Goal: Information Seeking & Learning: Find specific page/section

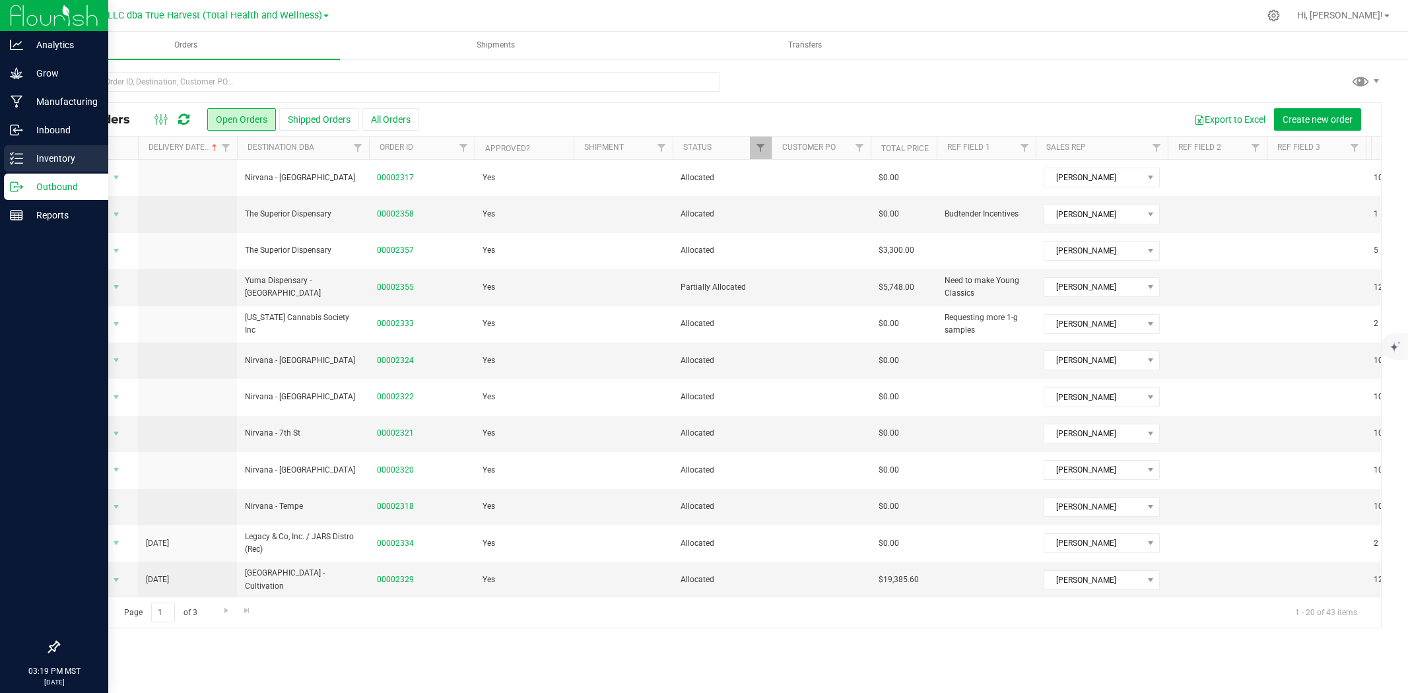
click at [26, 161] on p "Inventory" at bounding box center [62, 158] width 79 height 16
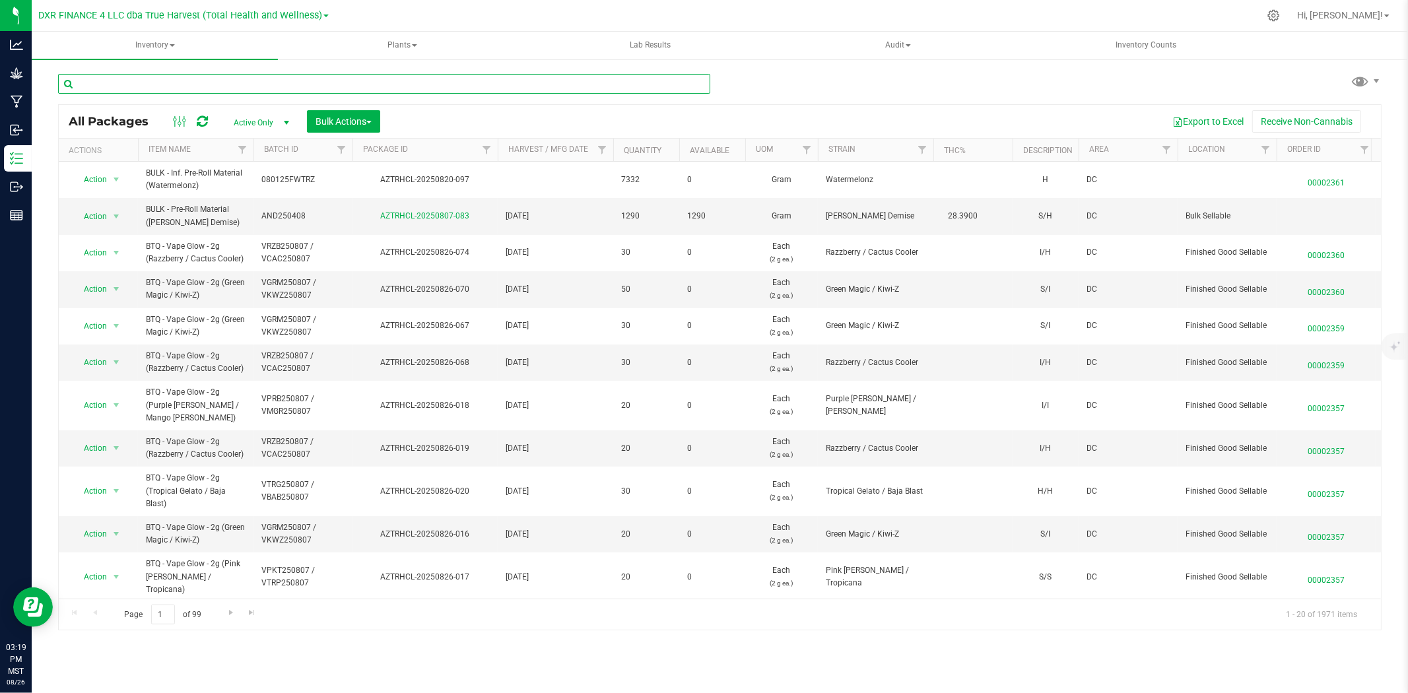
click at [276, 81] on input "text" at bounding box center [384, 84] width 652 height 20
paste input "STZ250618"
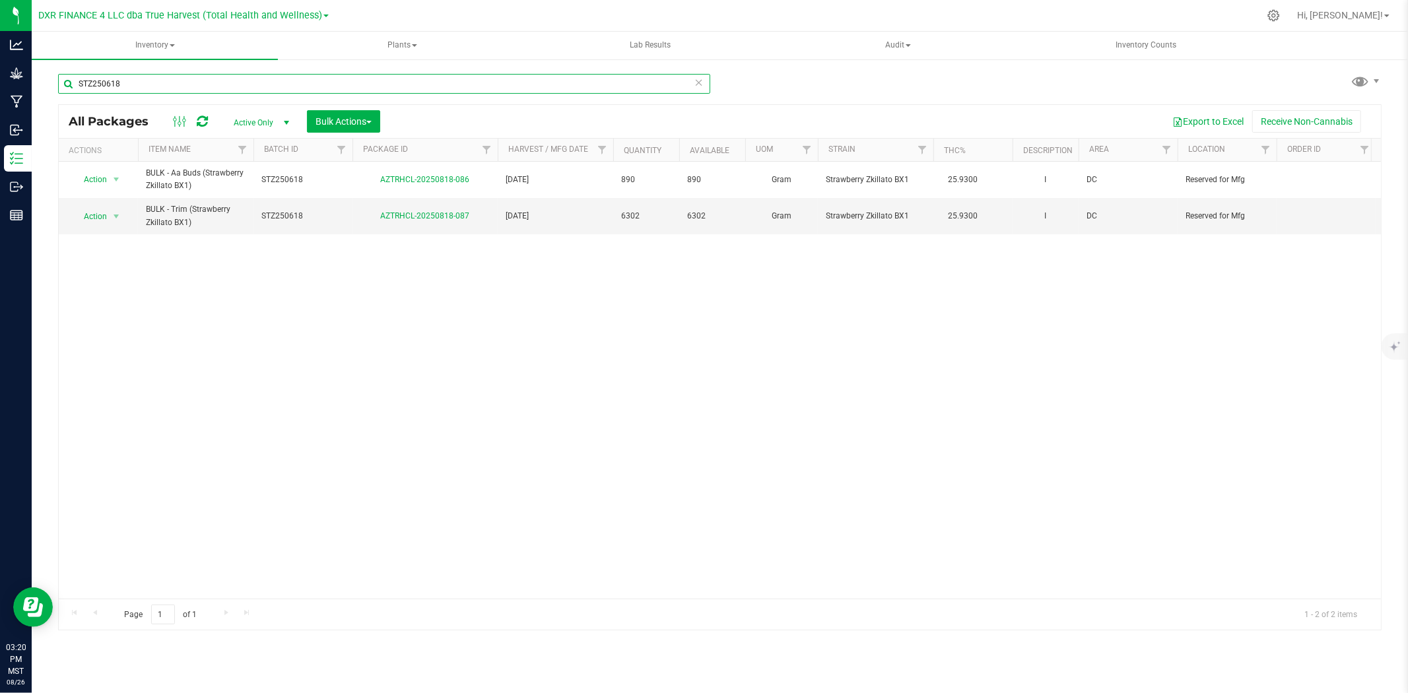
type input "STZ250618"
click at [281, 114] on span "select" at bounding box center [286, 123] width 16 height 18
click at [273, 174] on li "Locked" at bounding box center [257, 184] width 71 height 20
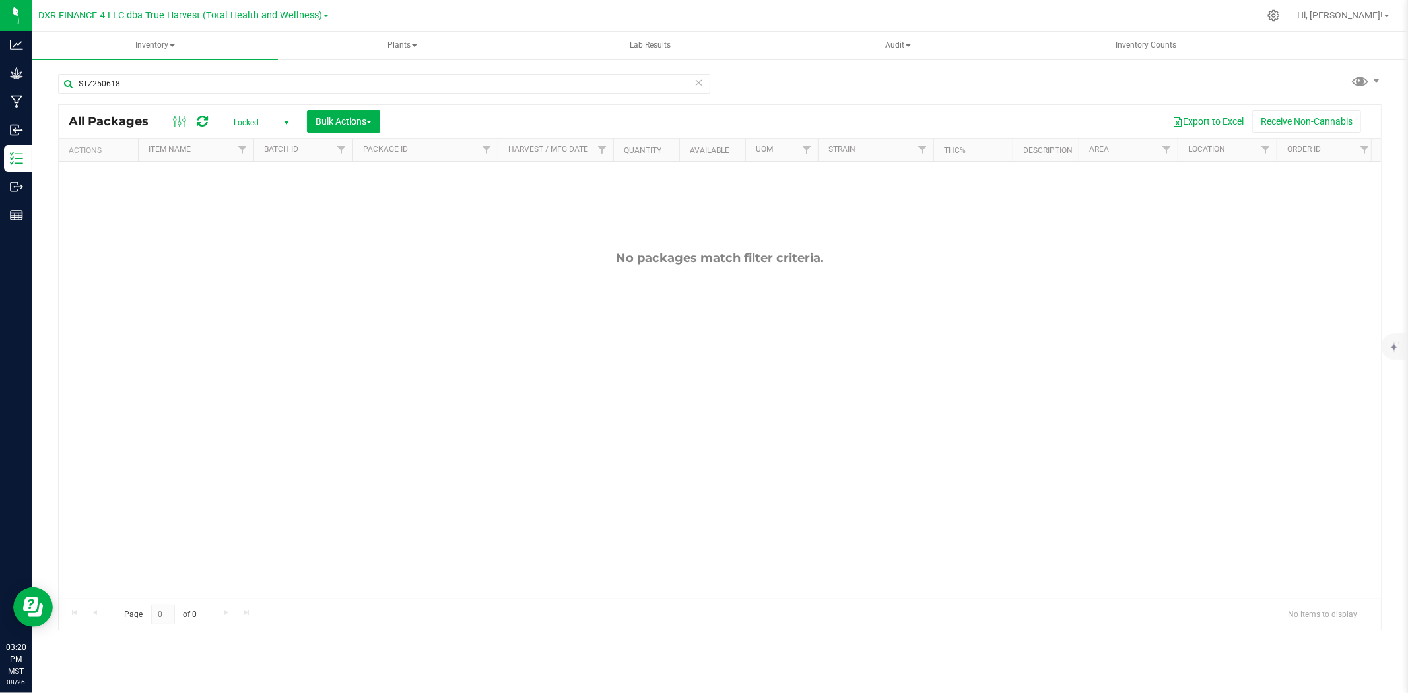
click at [273, 117] on span "Locked" at bounding box center [258, 123] width 73 height 18
click at [273, 205] on li "All" at bounding box center [257, 203] width 71 height 20
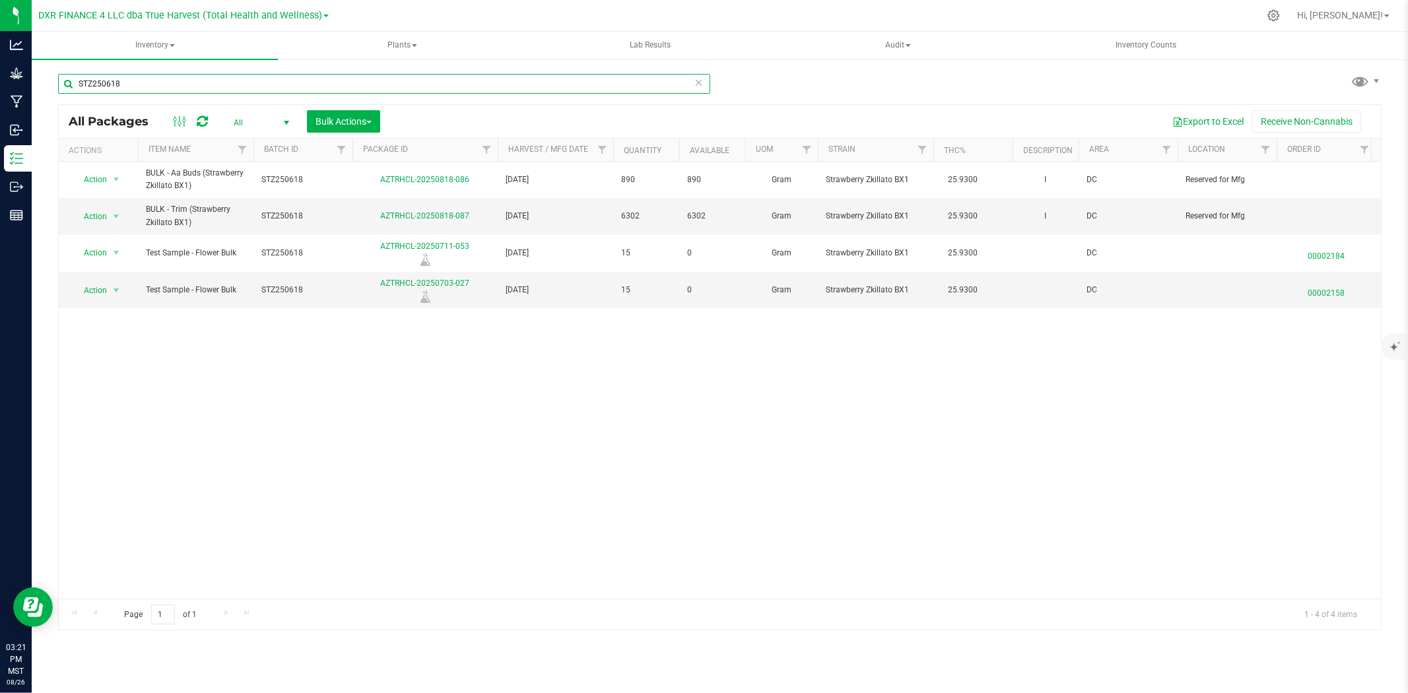
click at [226, 88] on input "STZ250618" at bounding box center [384, 84] width 652 height 20
paste input "LCM"
type input "LCM250618"
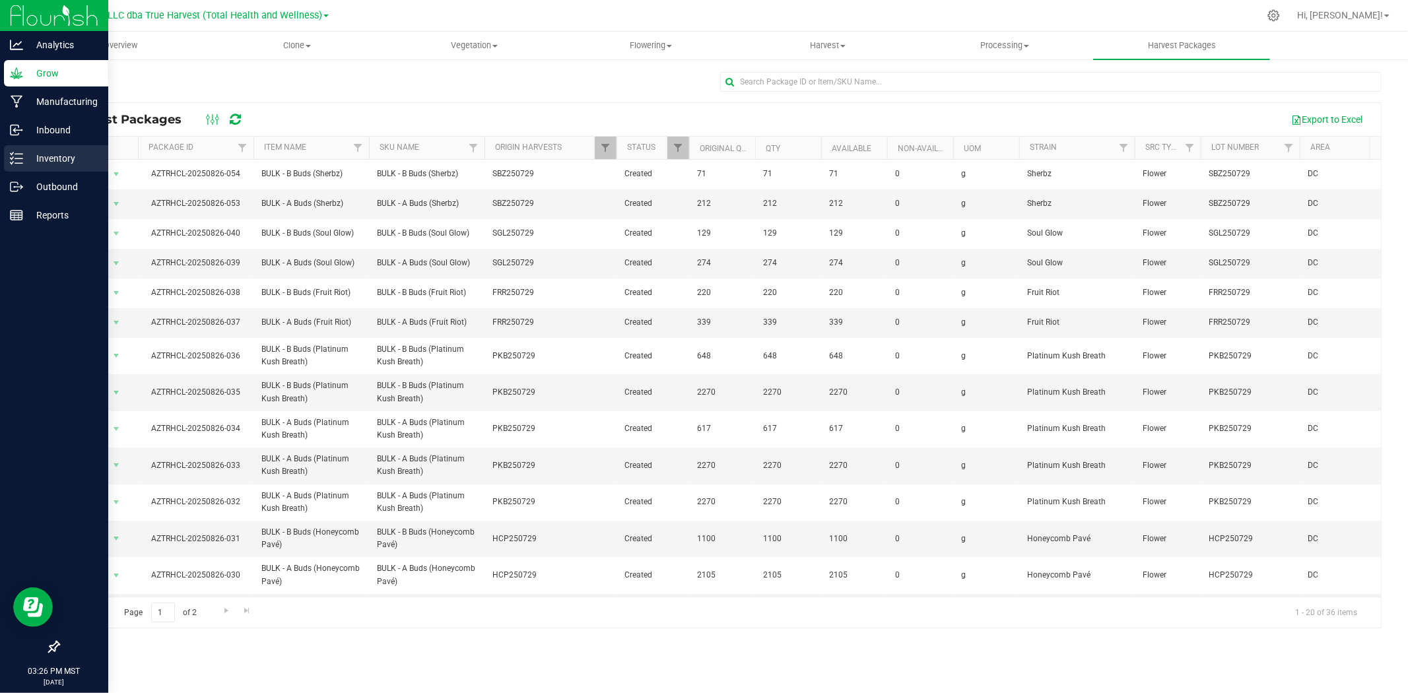
click at [16, 168] on div "Inventory" at bounding box center [56, 158] width 104 height 26
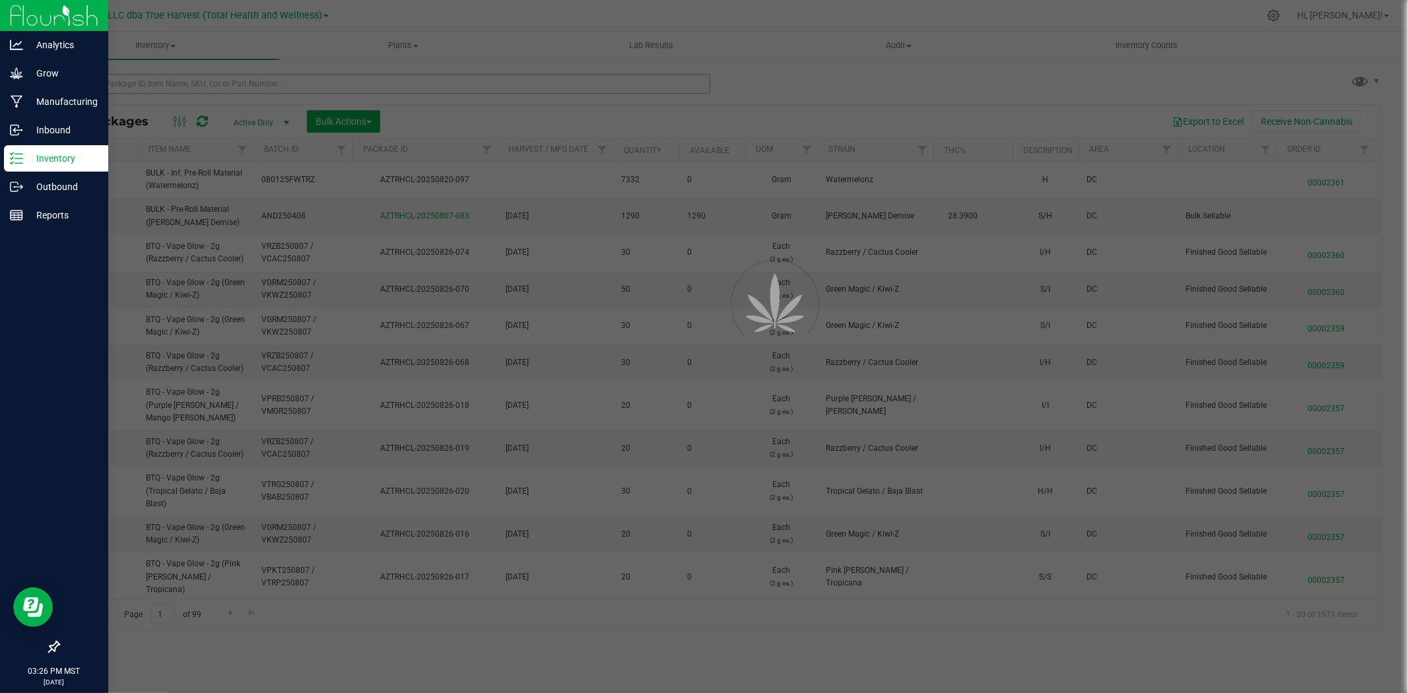
click at [247, 84] on div at bounding box center [704, 346] width 1408 height 693
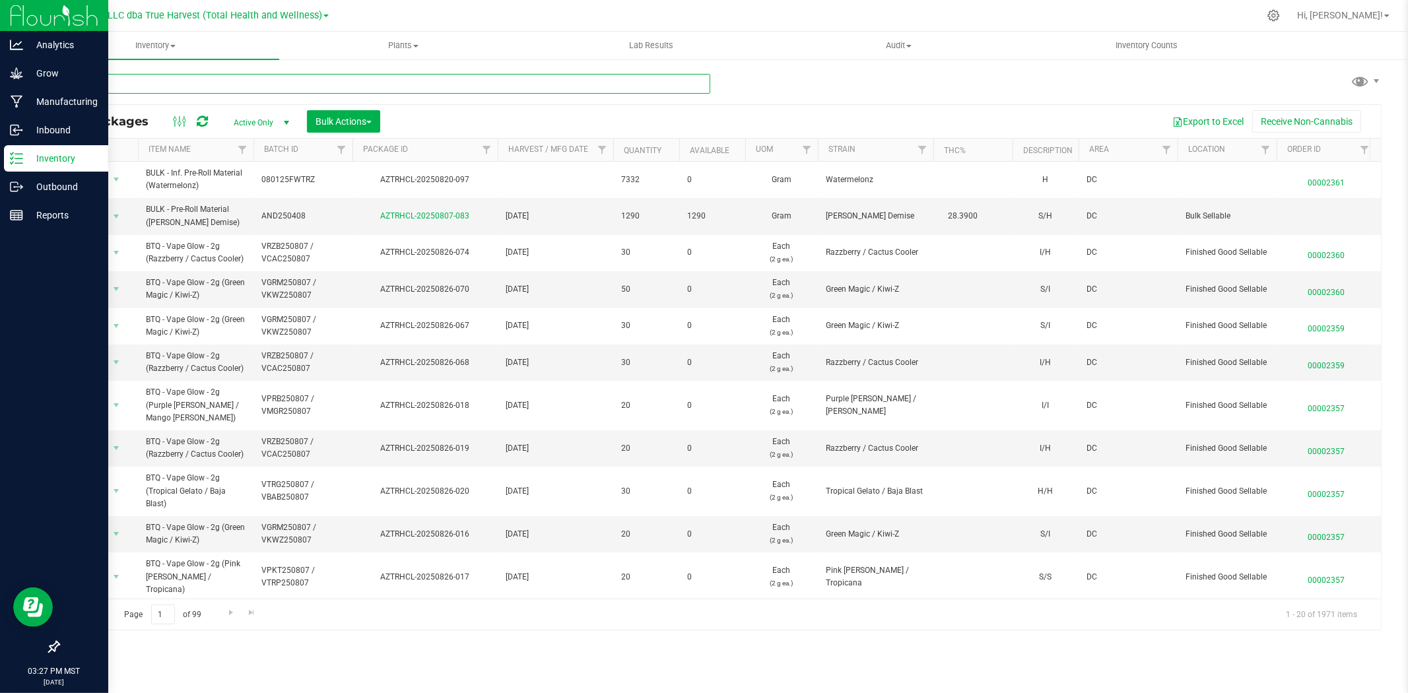
click at [247, 84] on input "text" at bounding box center [384, 84] width 652 height 20
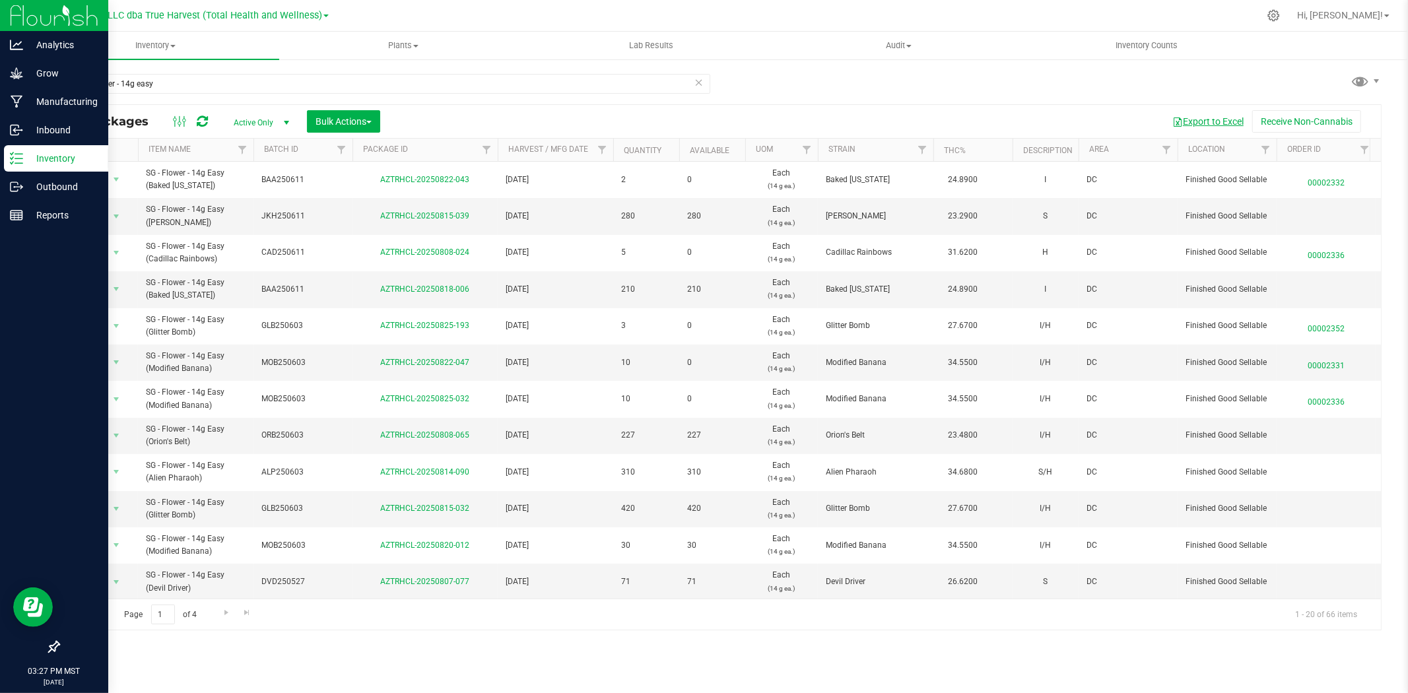
click at [1212, 122] on button "Export to Excel" at bounding box center [1208, 121] width 88 height 22
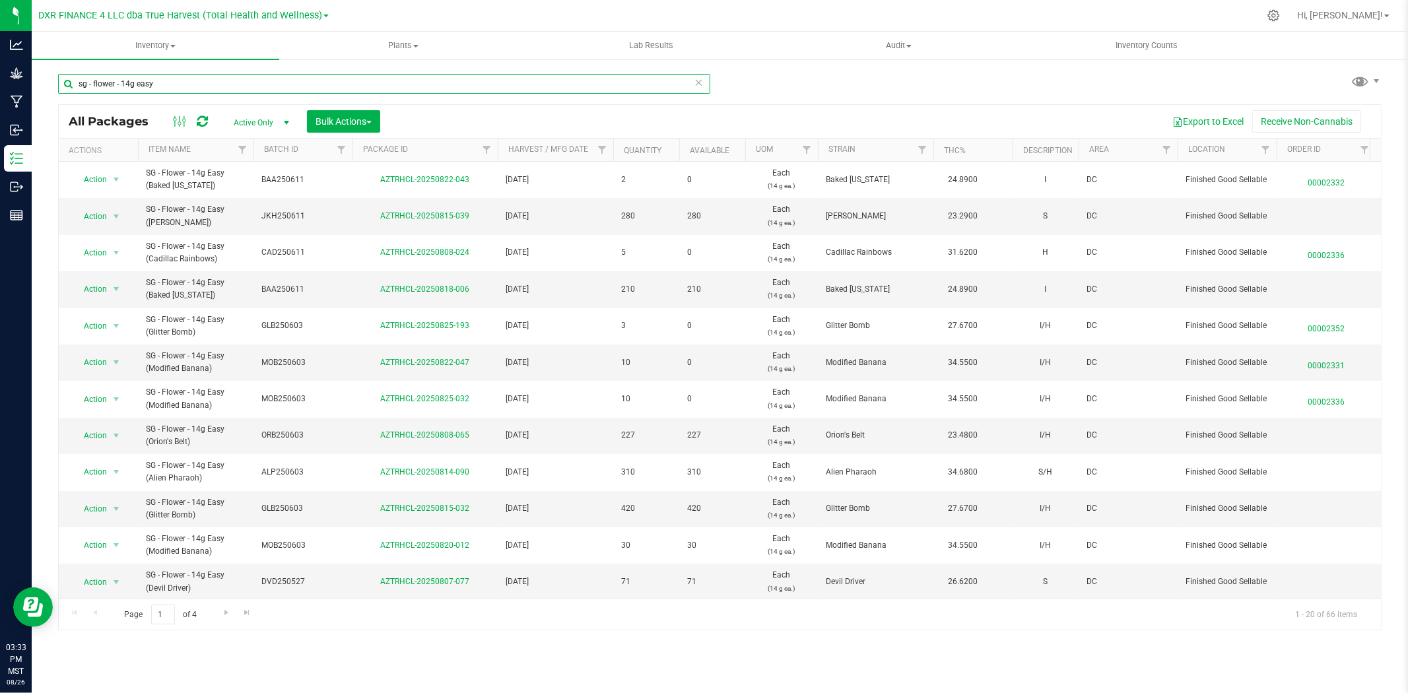
click at [279, 86] on input "sg - flower - 14g easy" at bounding box center [384, 84] width 652 height 20
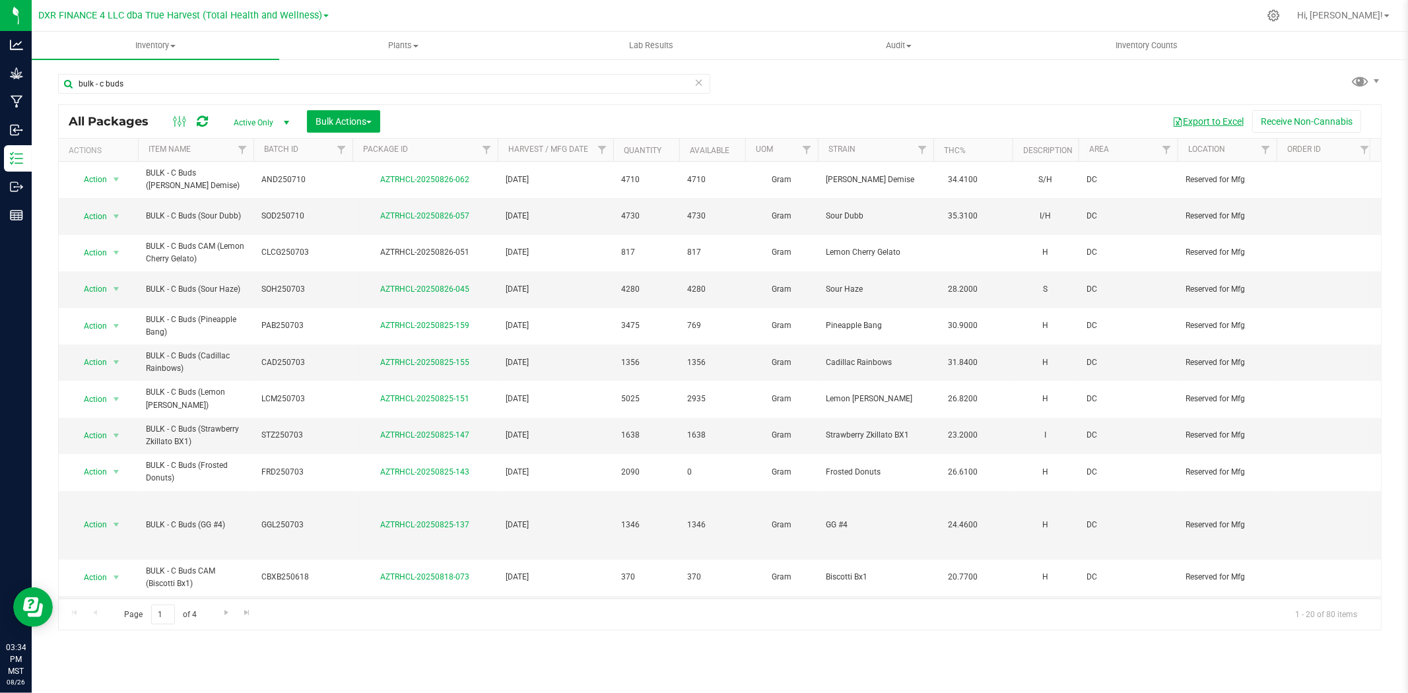
click at [1246, 122] on button "Export to Excel" at bounding box center [1208, 121] width 88 height 22
click at [104, 81] on input "bulk - c buds" at bounding box center [384, 84] width 652 height 20
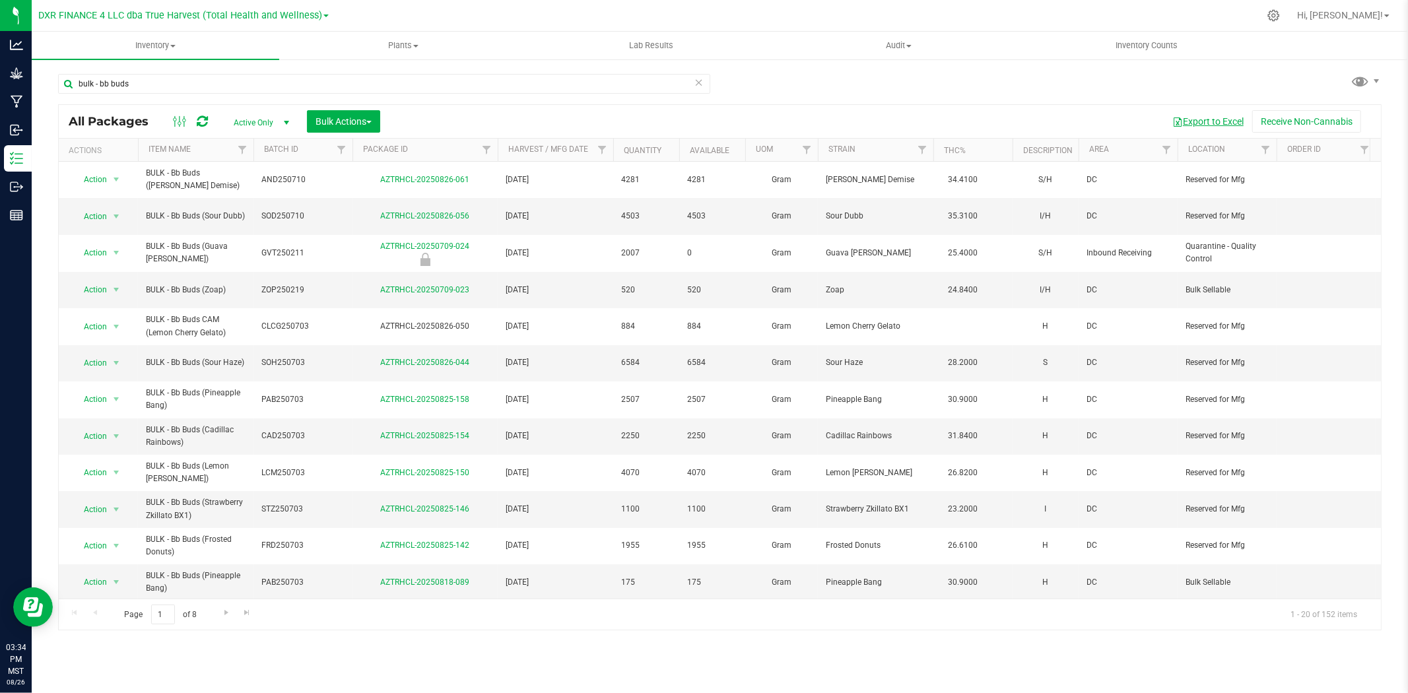
click at [1216, 122] on button "Export to Excel" at bounding box center [1208, 121] width 88 height 22
click at [106, 82] on input "bulk - bb buds" at bounding box center [384, 84] width 652 height 20
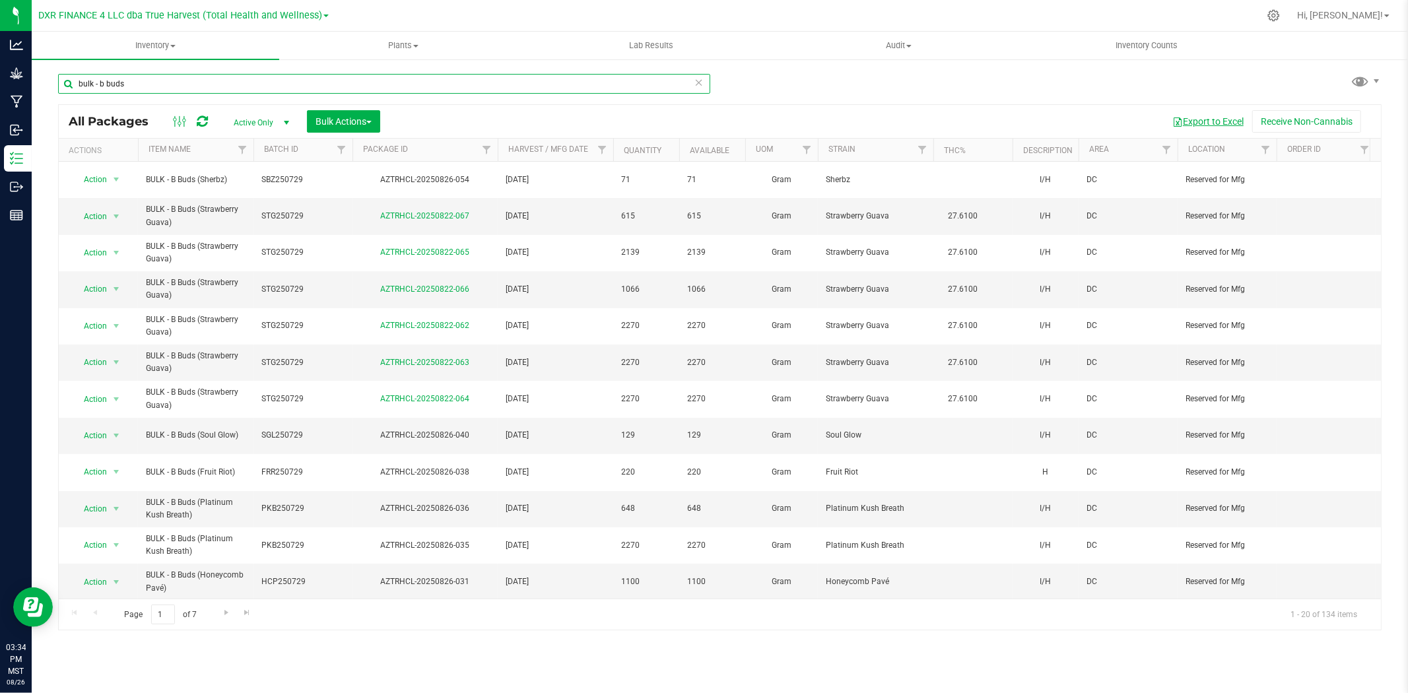
type input "bulk - b buds"
click at [1204, 129] on button "Export to Excel" at bounding box center [1208, 121] width 88 height 22
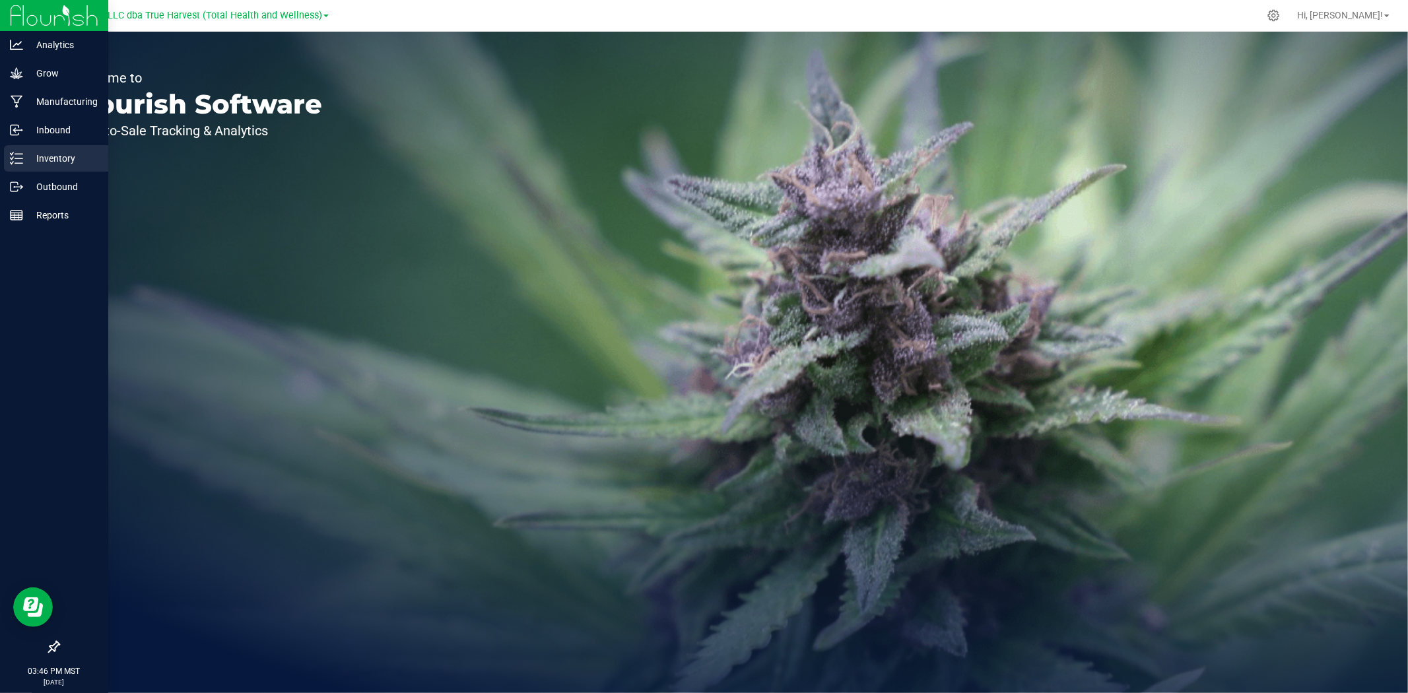
click at [16, 152] on icon at bounding box center [16, 158] width 13 height 13
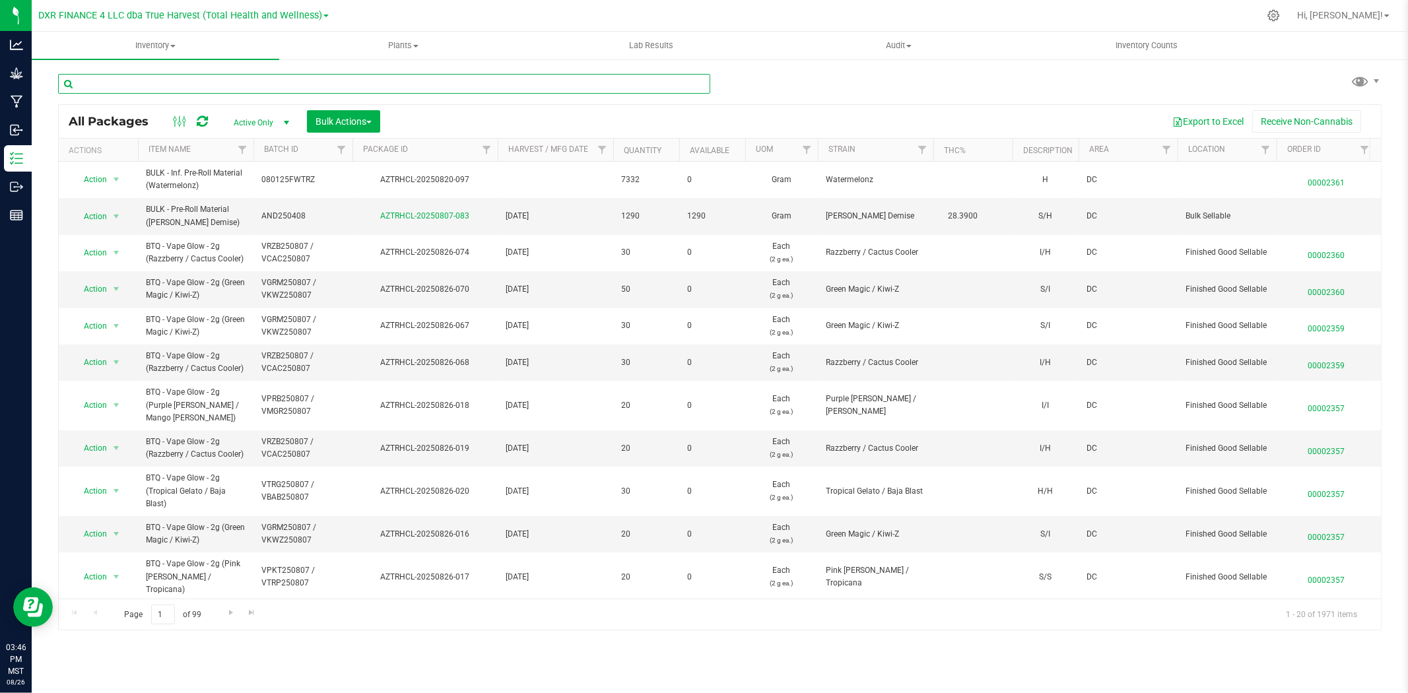
click at [282, 84] on input "text" at bounding box center [384, 84] width 652 height 20
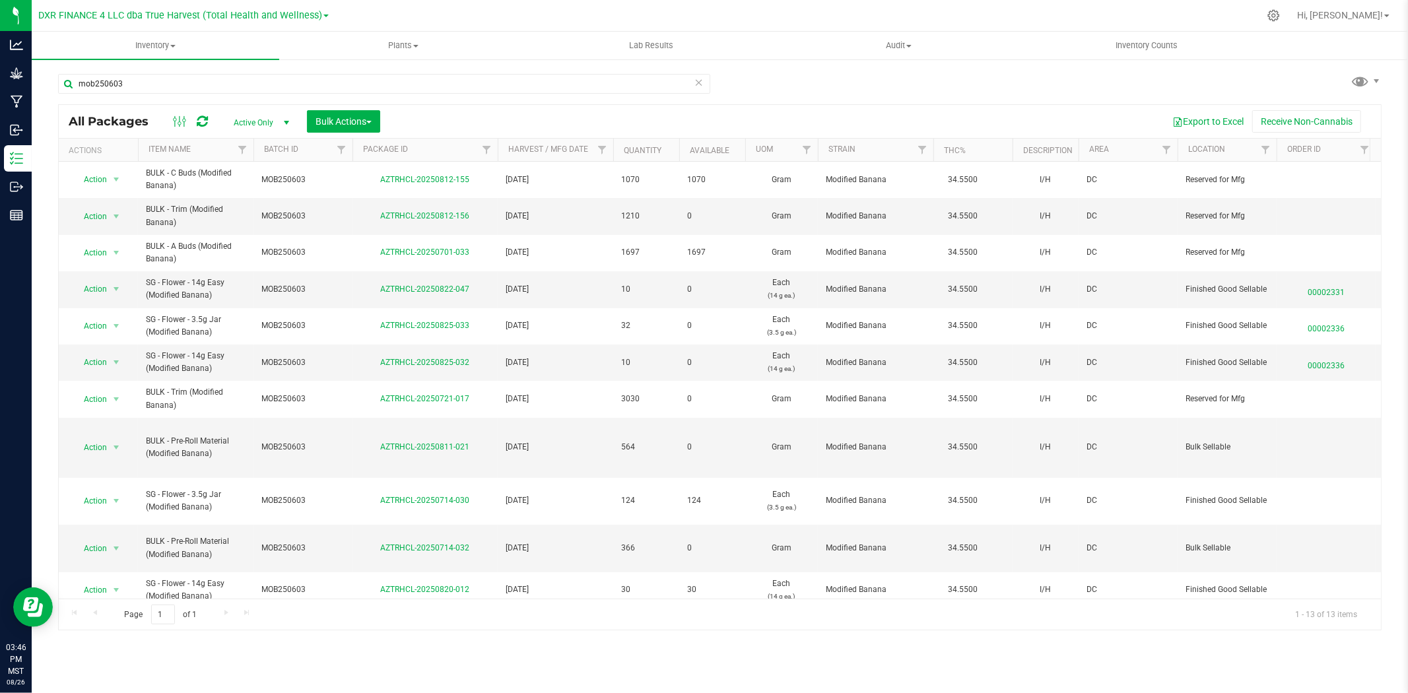
click at [218, 152] on th "Item Name" at bounding box center [195, 150] width 115 height 23
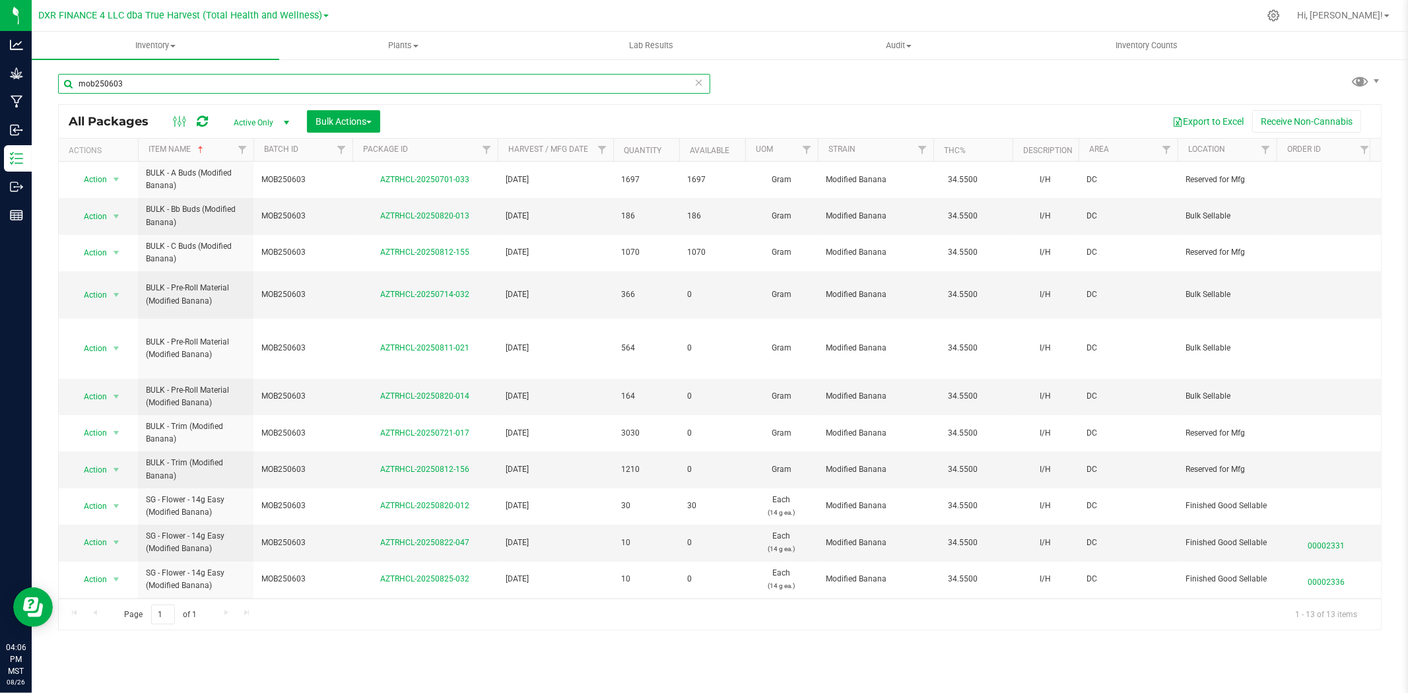
click at [342, 83] on input "mob250603" at bounding box center [384, 84] width 652 height 20
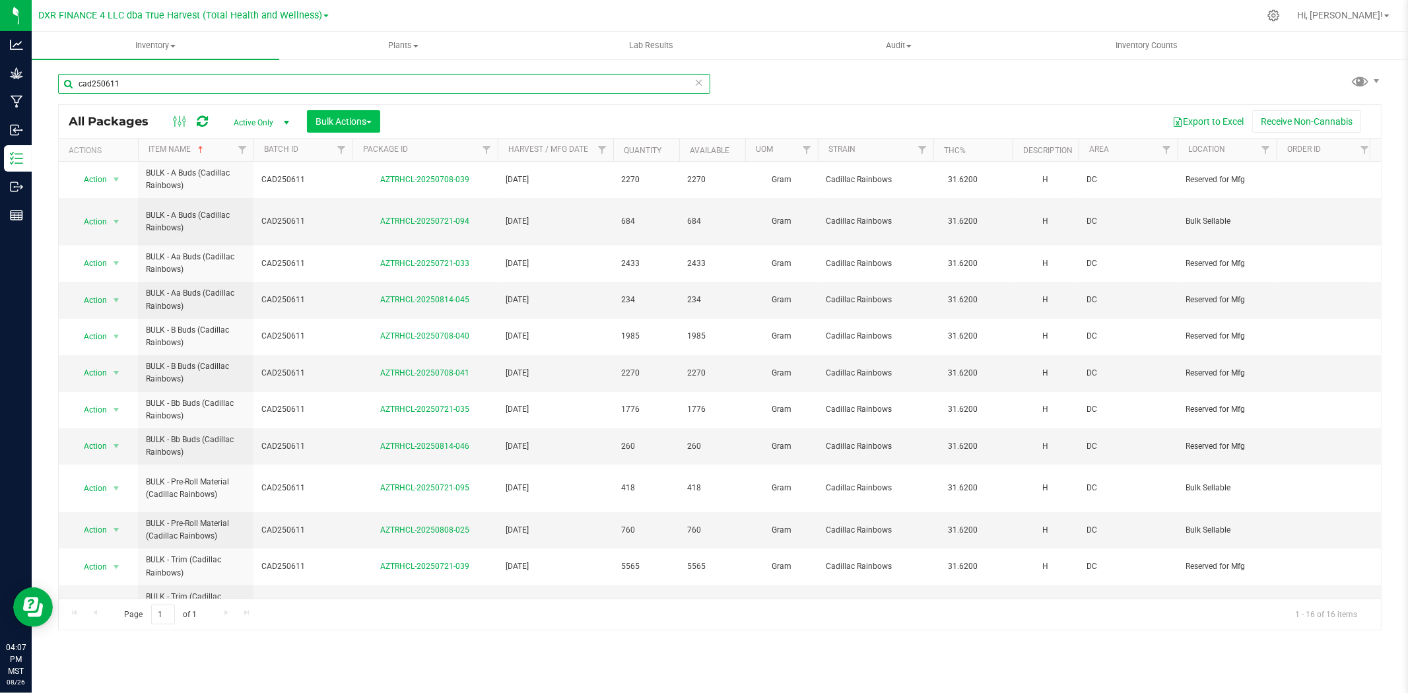
type input "cad250611"
click at [338, 122] on span "Bulk Actions" at bounding box center [343, 121] width 56 height 11
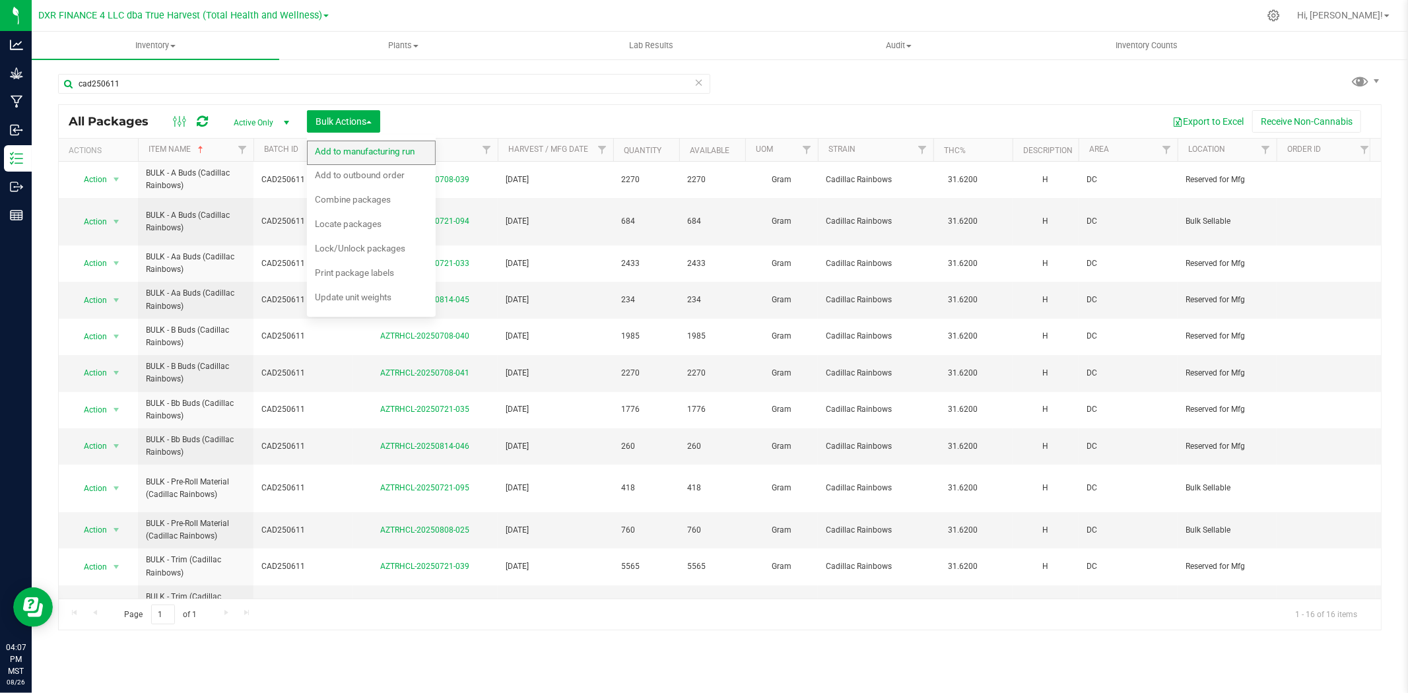
click at [337, 154] on span "Add to manufacturing run" at bounding box center [365, 151] width 100 height 11
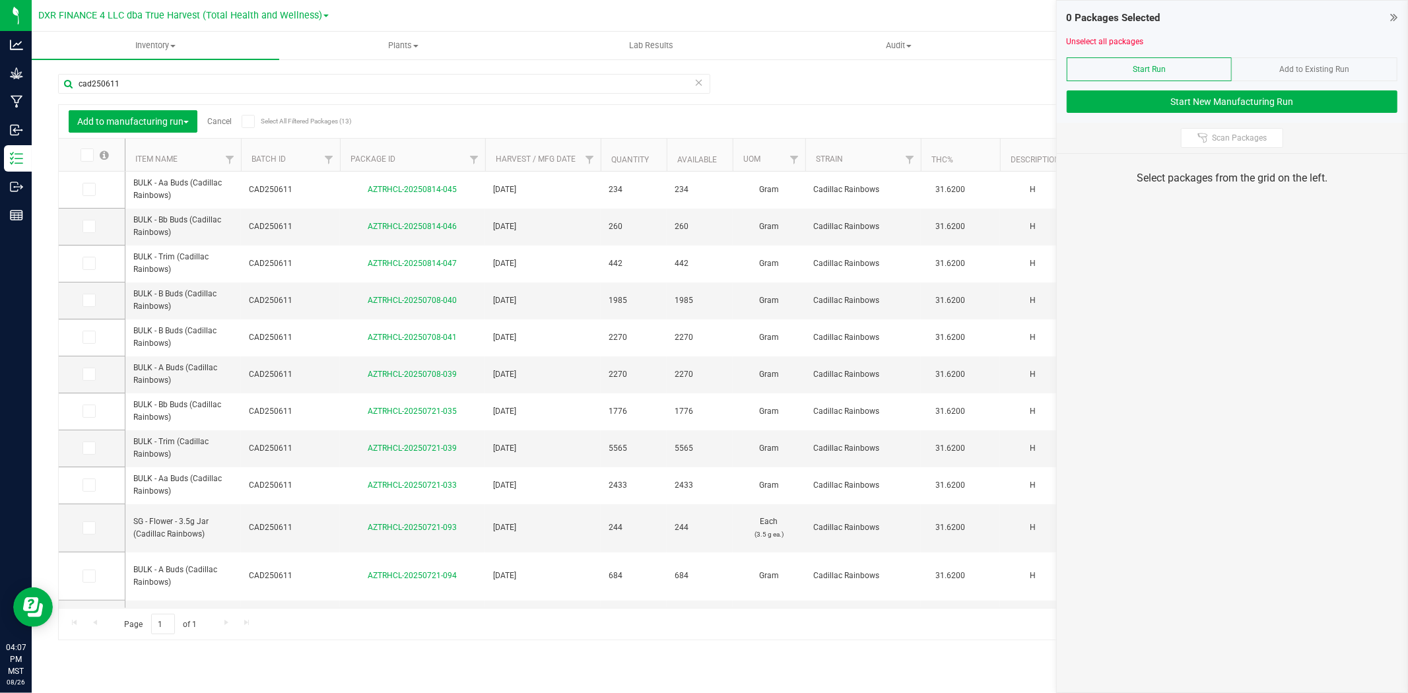
click at [205, 162] on th "Item Name" at bounding box center [182, 155] width 115 height 33
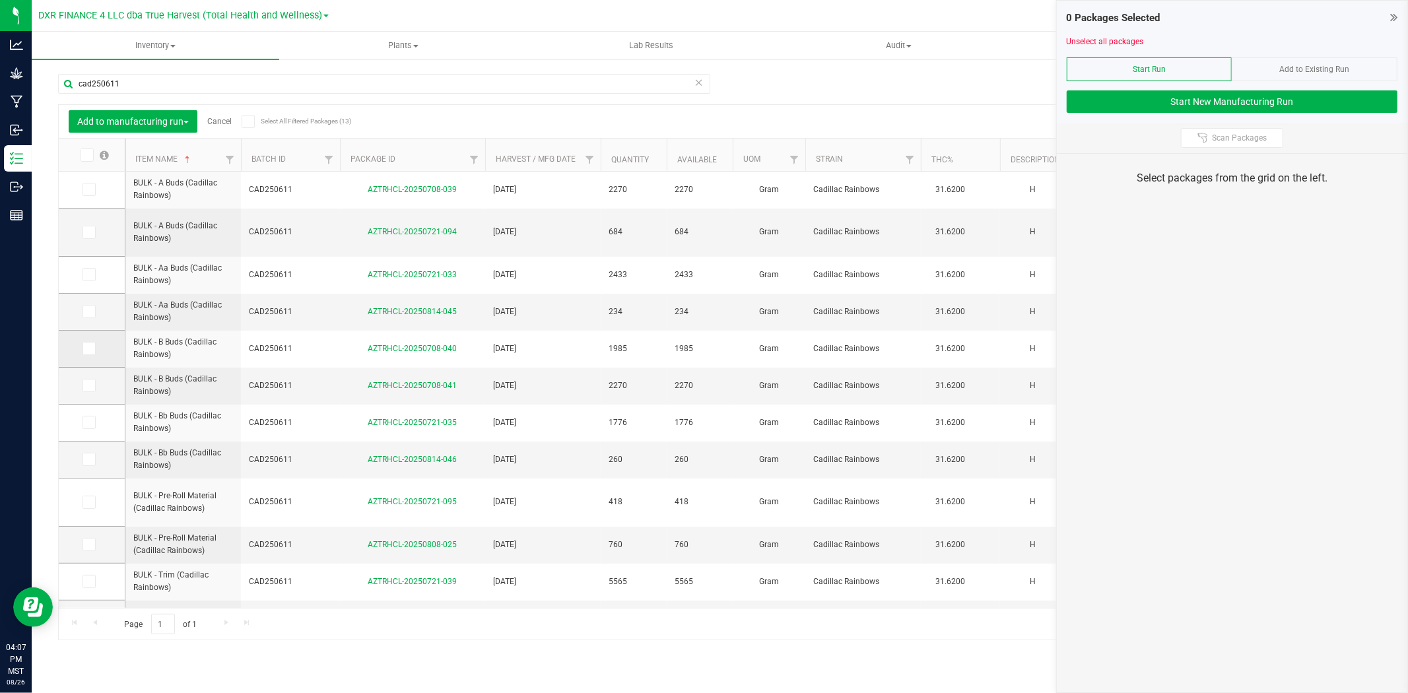
click at [92, 353] on span at bounding box center [88, 348] width 13 height 13
click at [0, 0] on input "checkbox" at bounding box center [0, 0] width 0 height 0
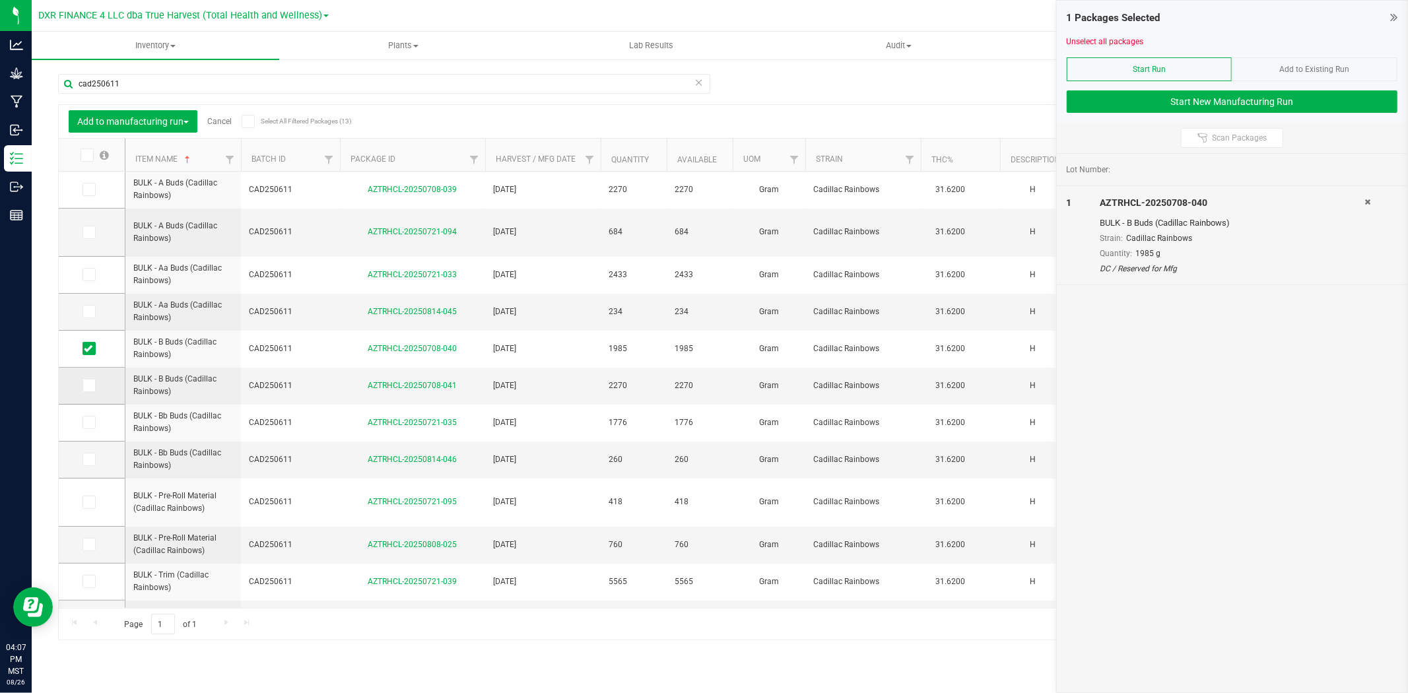
click at [87, 385] on icon at bounding box center [88, 385] width 9 height 0
click at [0, 0] on input "checkbox" at bounding box center [0, 0] width 0 height 0
click at [86, 427] on span at bounding box center [88, 422] width 13 height 13
click at [0, 0] on input "checkbox" at bounding box center [0, 0] width 0 height 0
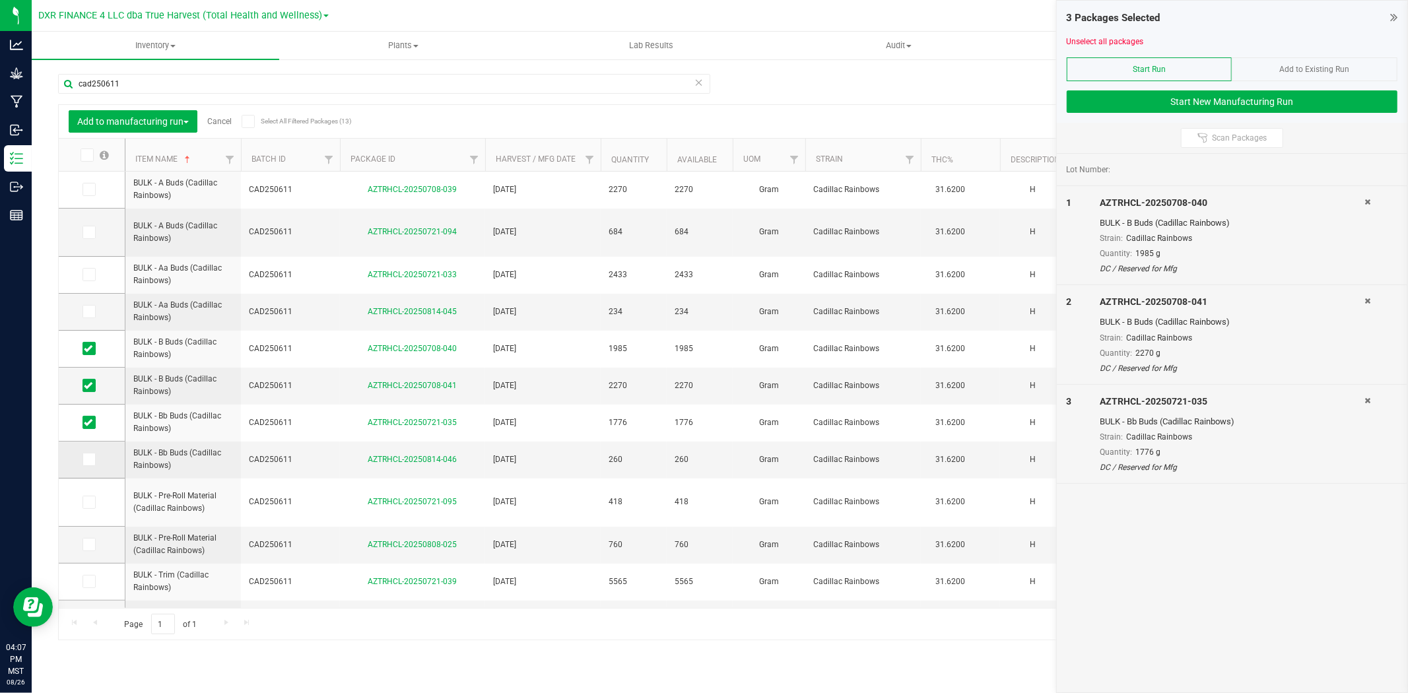
click at [86, 465] on span at bounding box center [88, 459] width 13 height 13
click at [0, 0] on input "checkbox" at bounding box center [0, 0] width 0 height 0
click at [223, 125] on link "Cancel" at bounding box center [219, 121] width 24 height 9
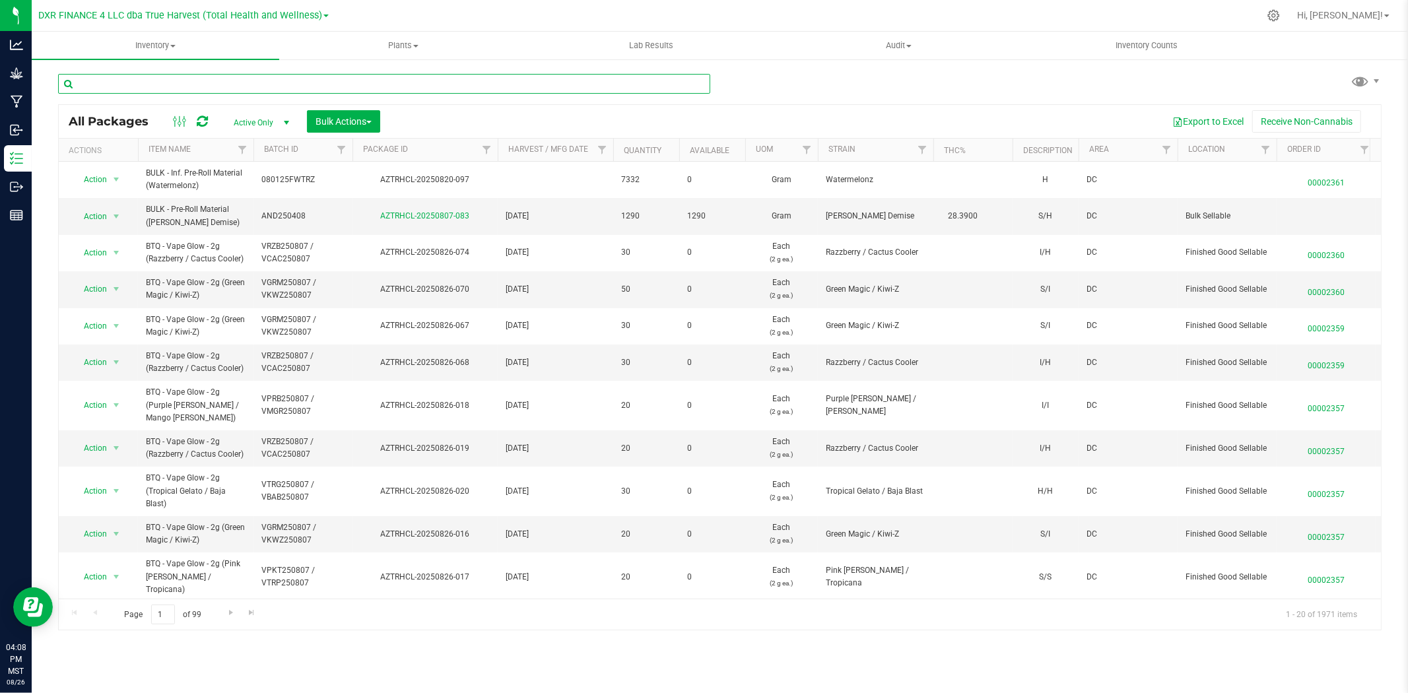
click at [226, 82] on input "text" at bounding box center [384, 84] width 652 height 20
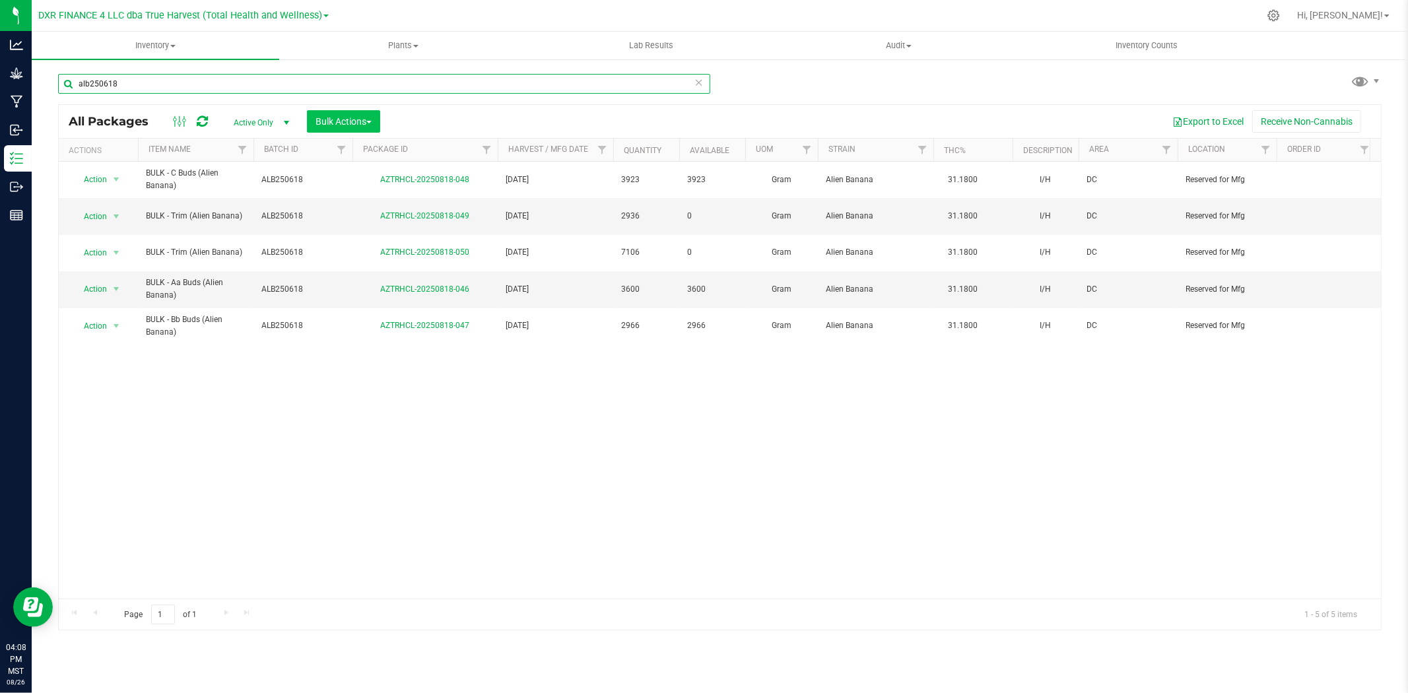
type input "alb250618"
click at [335, 112] on button "Bulk Actions" at bounding box center [343, 121] width 73 height 22
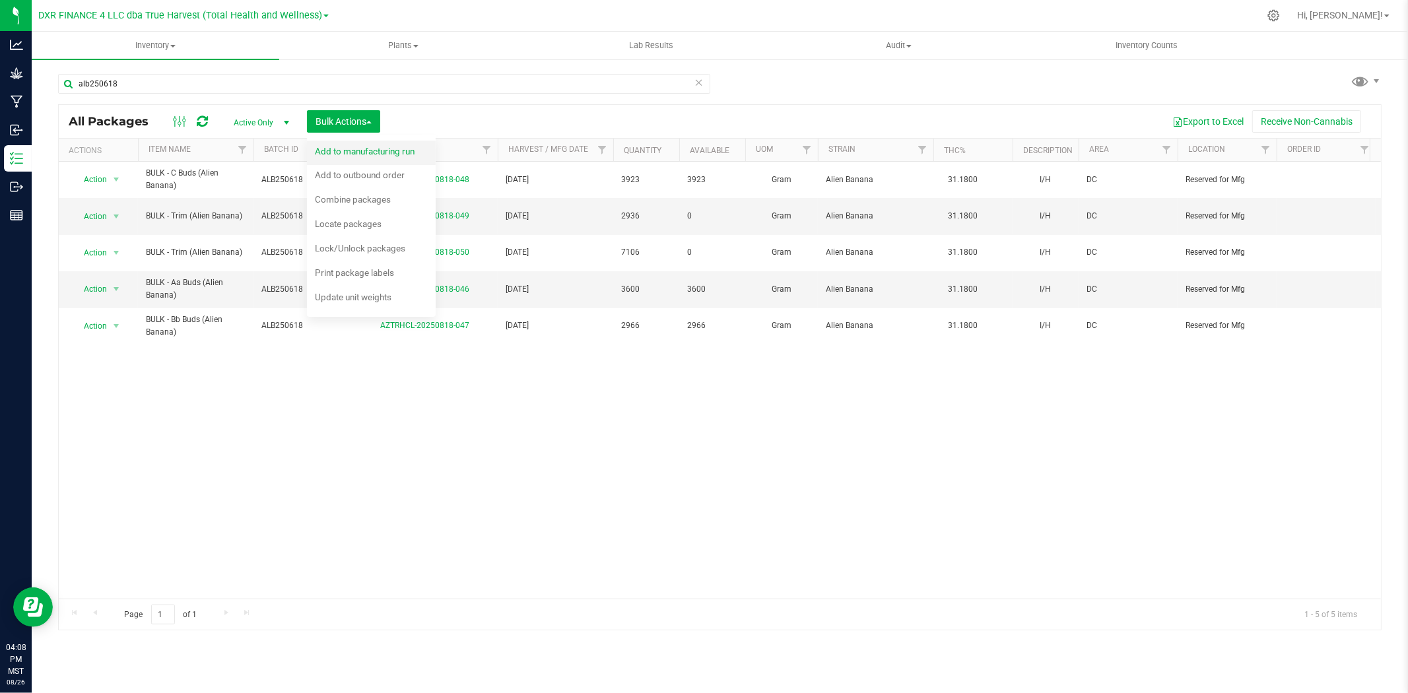
click at [346, 147] on span "Add to manufacturing run" at bounding box center [365, 151] width 100 height 11
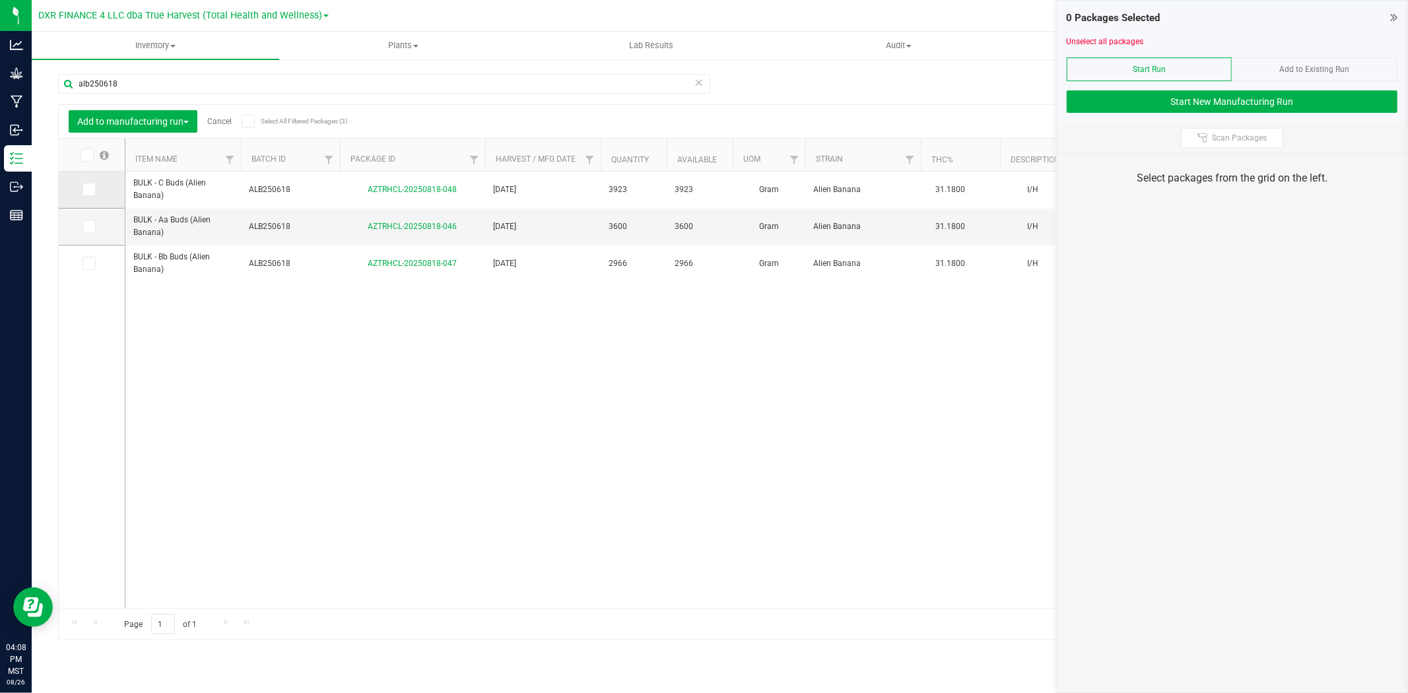
click at [83, 189] on span at bounding box center [88, 189] width 13 height 13
click at [0, 0] on input "checkbox" at bounding box center [0, 0] width 0 height 0
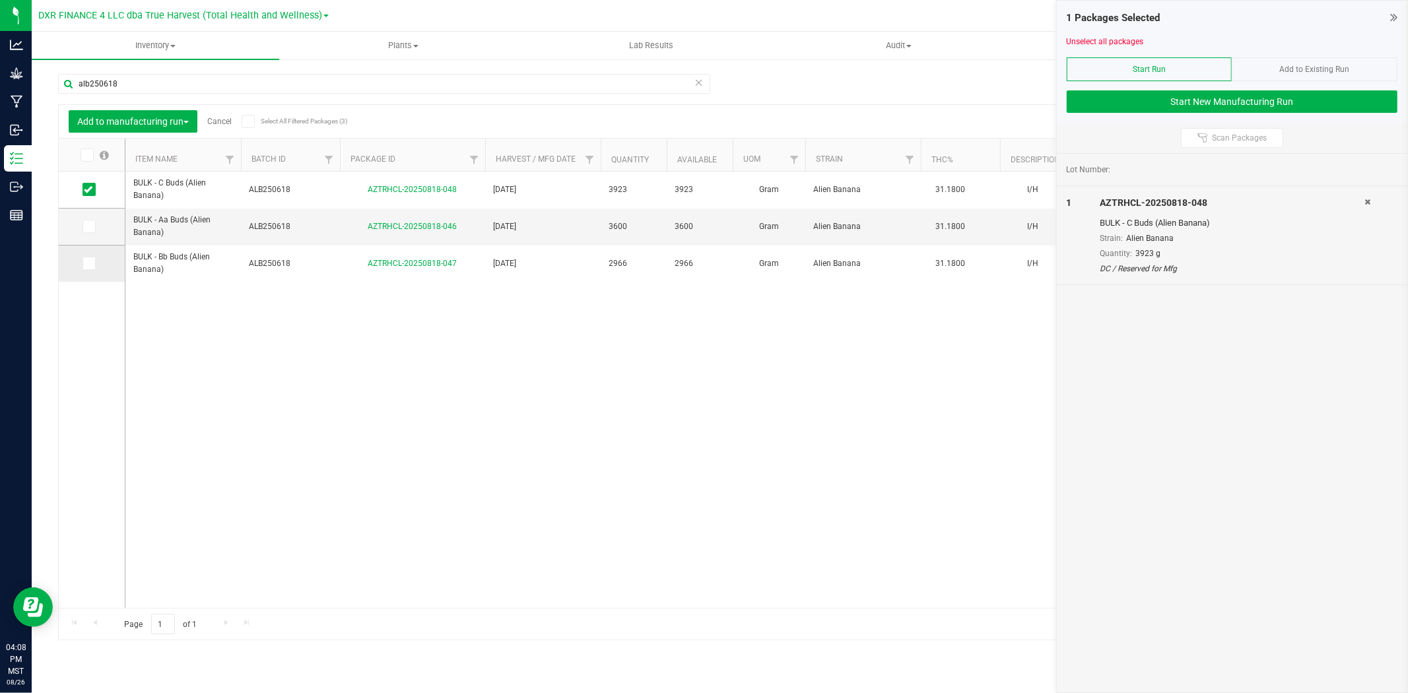
click at [96, 269] on label at bounding box center [91, 263] width 19 height 13
click at [0, 0] on input "checkbox" at bounding box center [0, 0] width 0 height 0
click at [224, 120] on link "Cancel" at bounding box center [219, 121] width 24 height 9
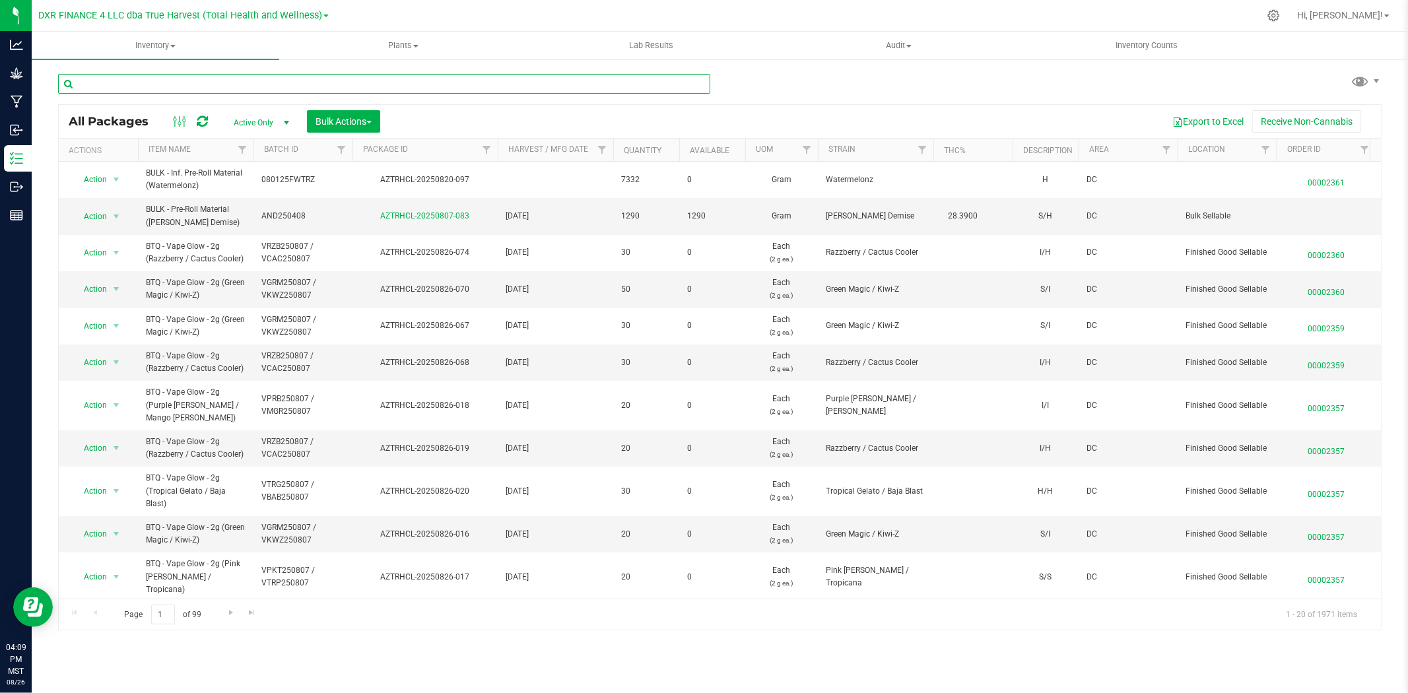
click at [226, 80] on input "text" at bounding box center [384, 84] width 652 height 20
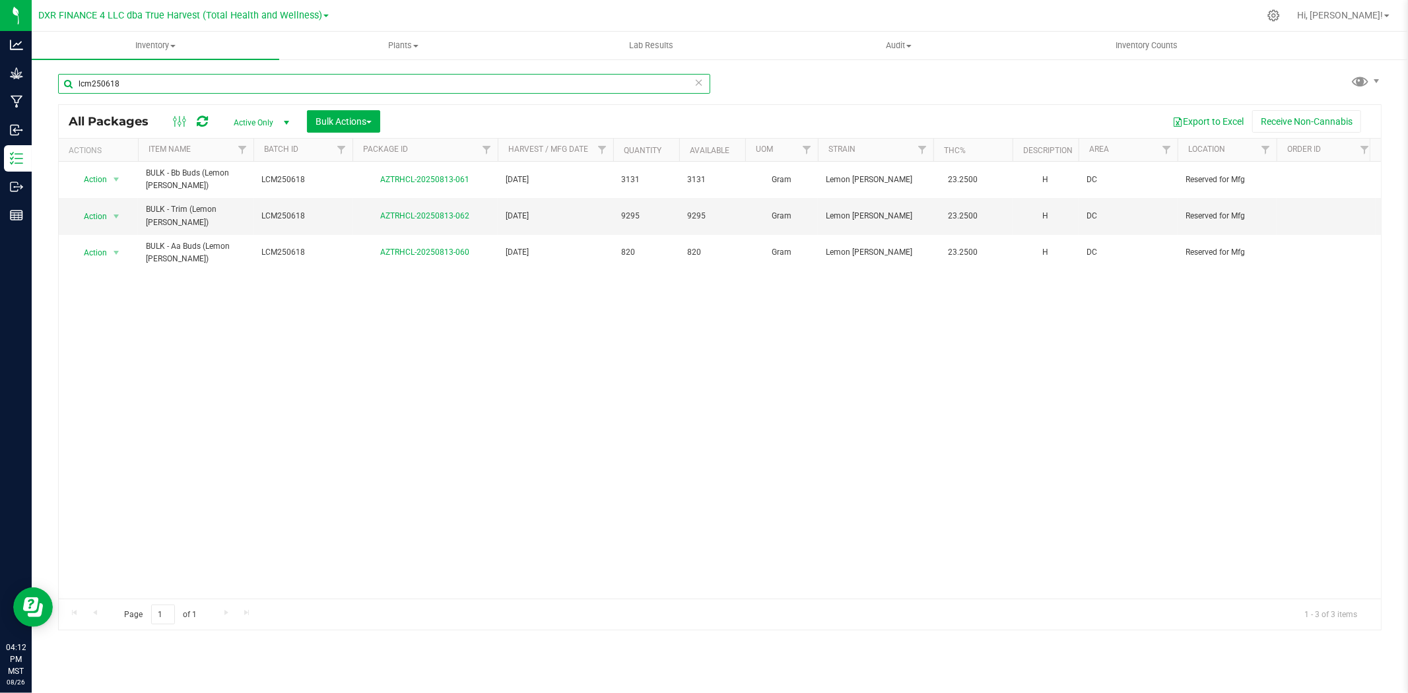
click at [447, 81] on input "lcm250618" at bounding box center [384, 84] width 652 height 20
type input "bulk - a buds"
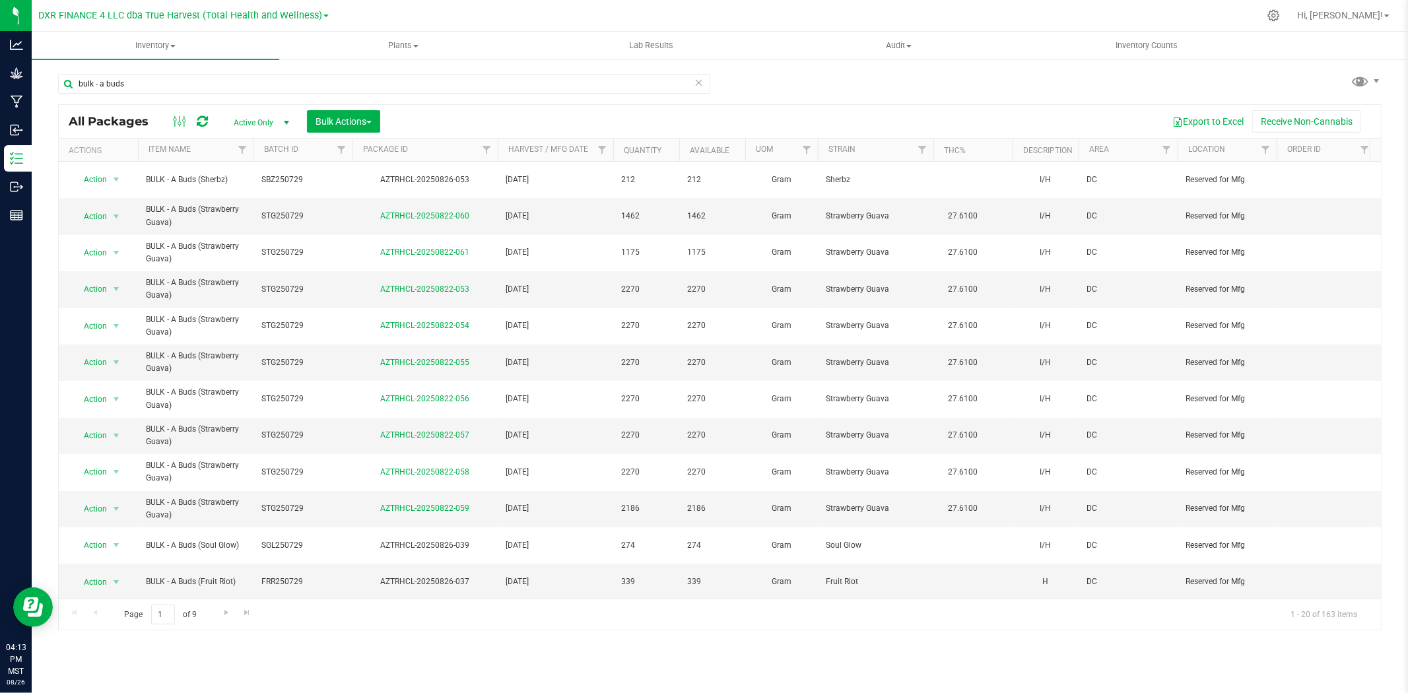
click at [589, 157] on th "Harvest / Mfg Date" at bounding box center [555, 150] width 115 height 23
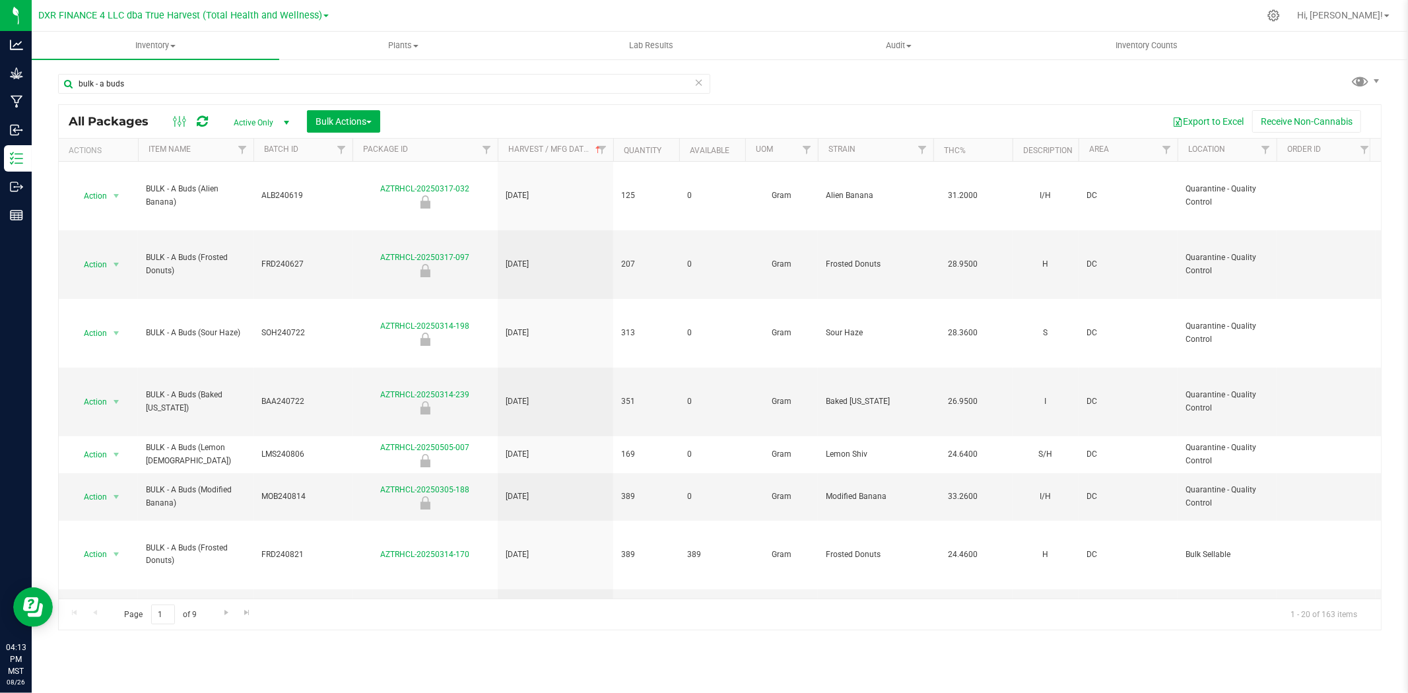
click at [589, 157] on th "Harvest / Mfg Date" at bounding box center [555, 150] width 115 height 23
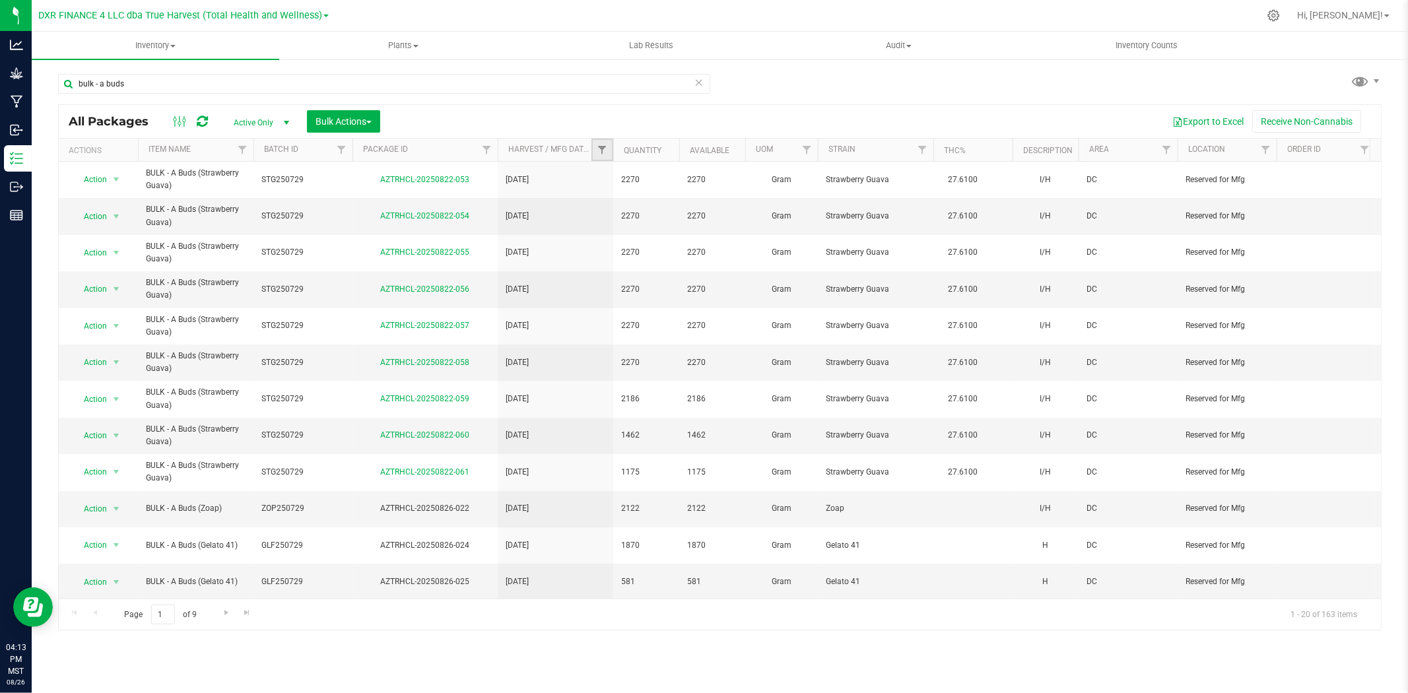
click at [604, 159] on link "Filter" at bounding box center [602, 150] width 22 height 22
type input "[DATE]"
click at [610, 207] on input "[DATE]" at bounding box center [609, 210] width 9 height 9
checkbox input "true"
click at [622, 266] on button "Filter" at bounding box center [630, 260] width 63 height 29
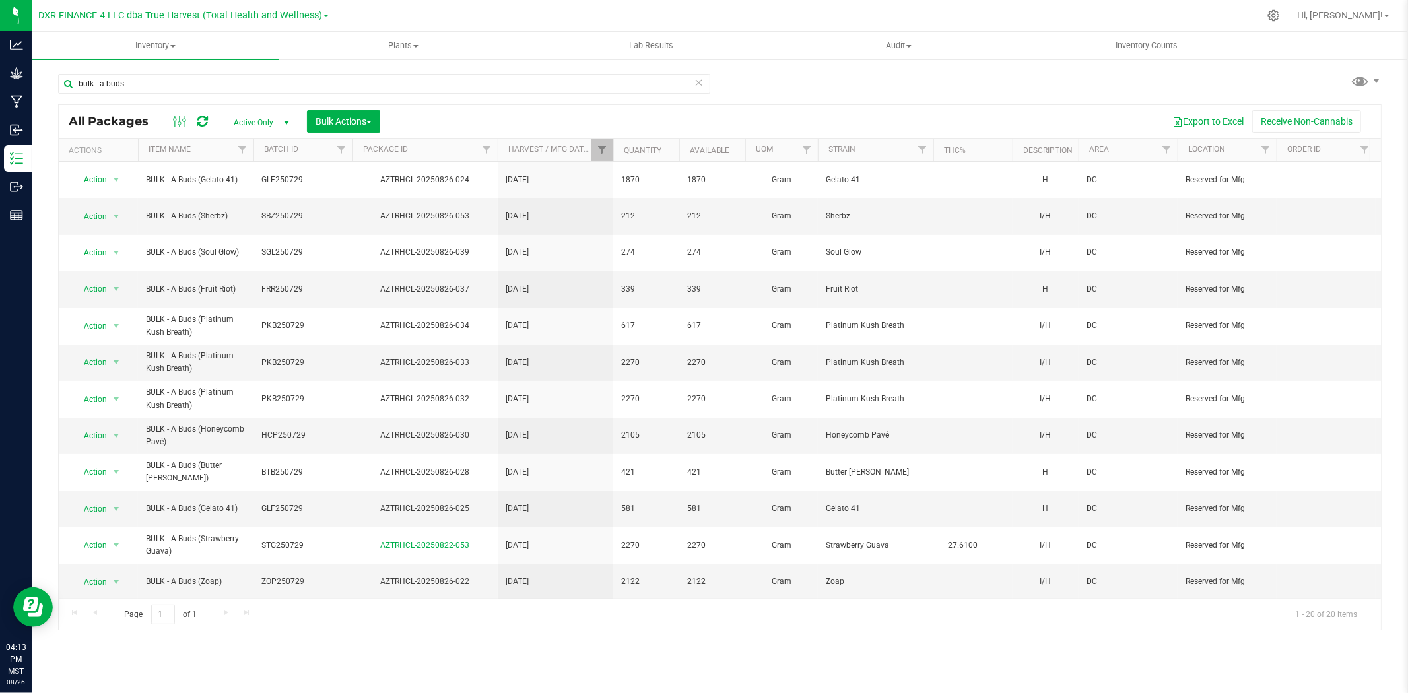
click at [737, 147] on th "Available" at bounding box center [712, 150] width 66 height 23
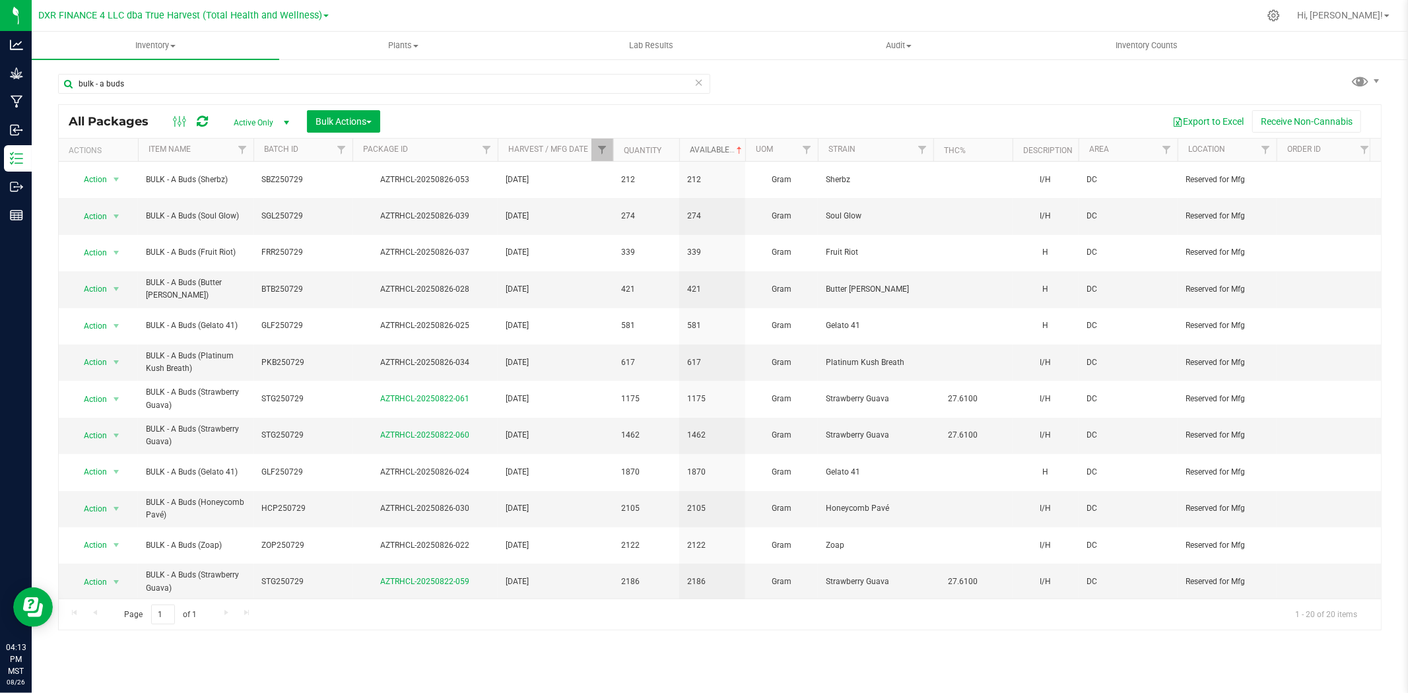
click at [737, 147] on span at bounding box center [739, 150] width 11 height 11
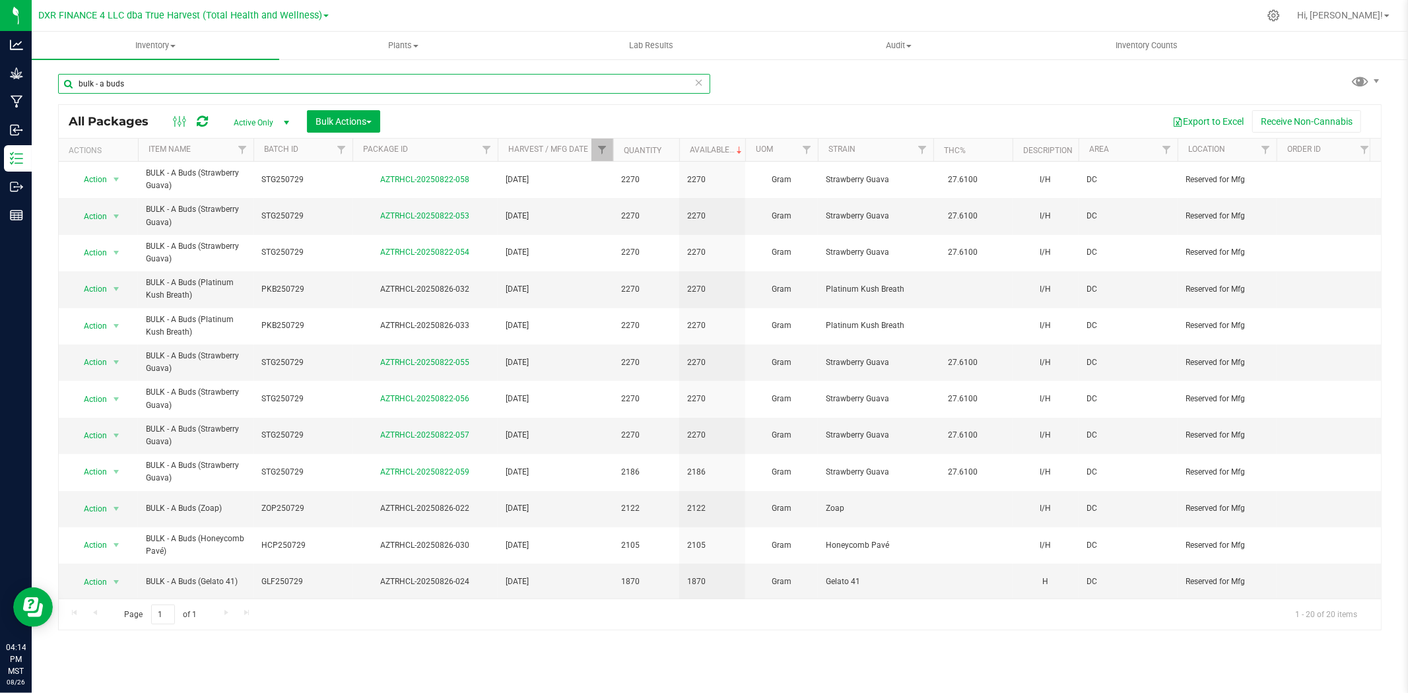
click at [291, 79] on input "bulk - a buds" at bounding box center [384, 84] width 652 height 20
click at [294, 211] on span "STG250729" at bounding box center [302, 216] width 83 height 13
click at [294, 211] on input "STG250729" at bounding box center [300, 216] width 94 height 20
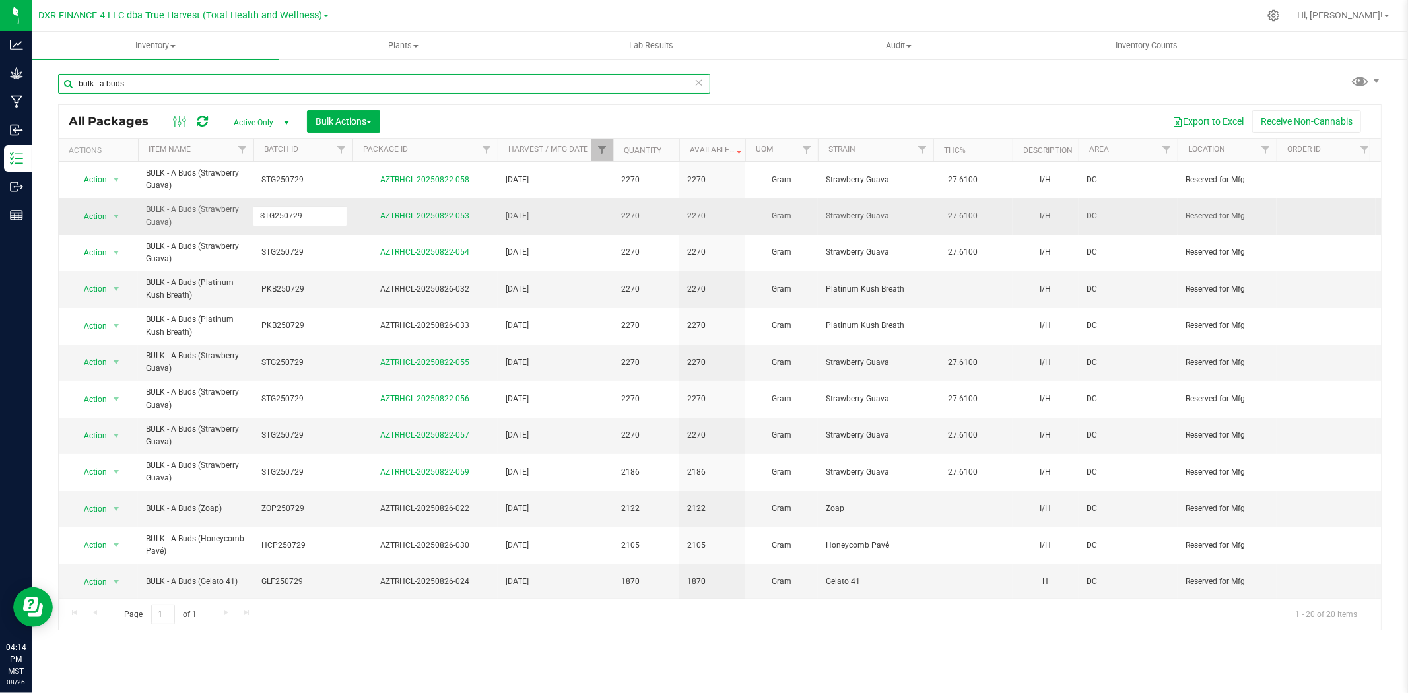
click at [298, 90] on input "bulk - a buds" at bounding box center [384, 84] width 652 height 20
paste input "STG250729"
drag, startPoint x: 93, startPoint y: 82, endPoint x: 38, endPoint y: 93, distance: 55.9
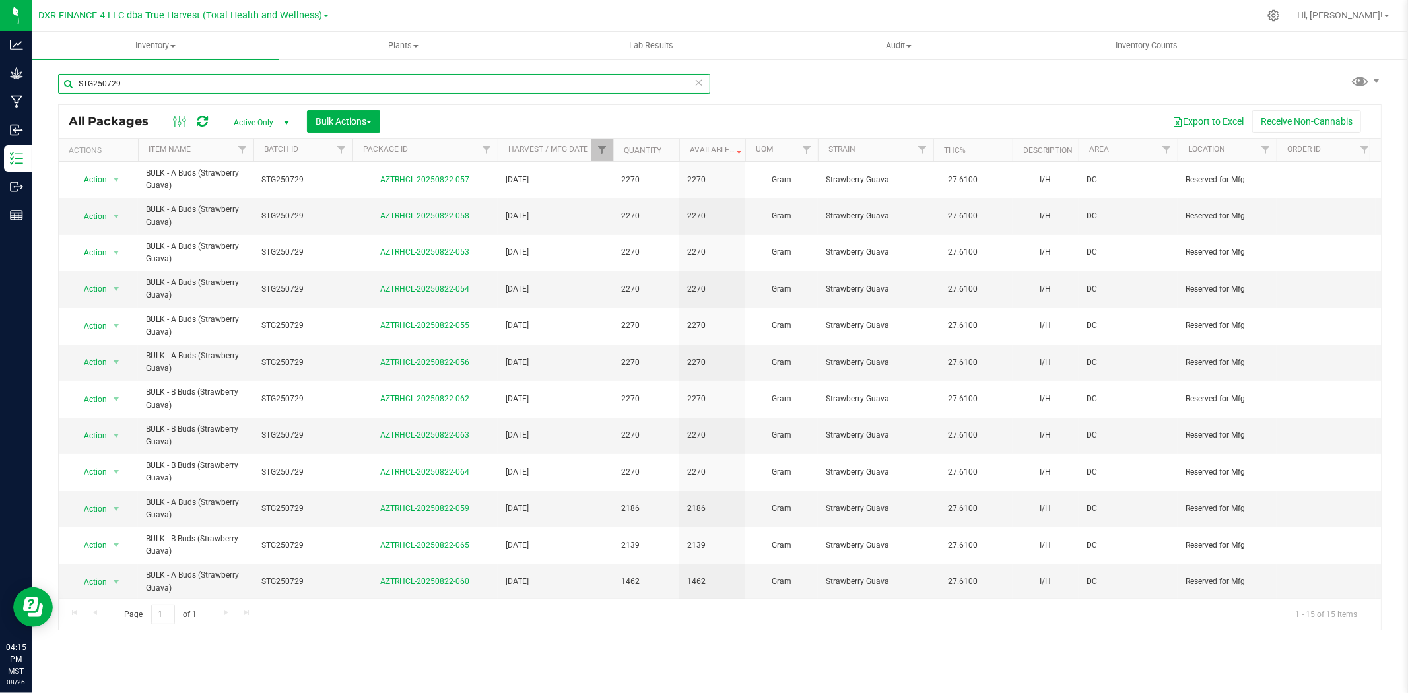
click at [38, 93] on div "STG250729 All Packages Active Only Active Only Lab Samples Locked All Bulk Acti…" at bounding box center [720, 259] width 1376 height 403
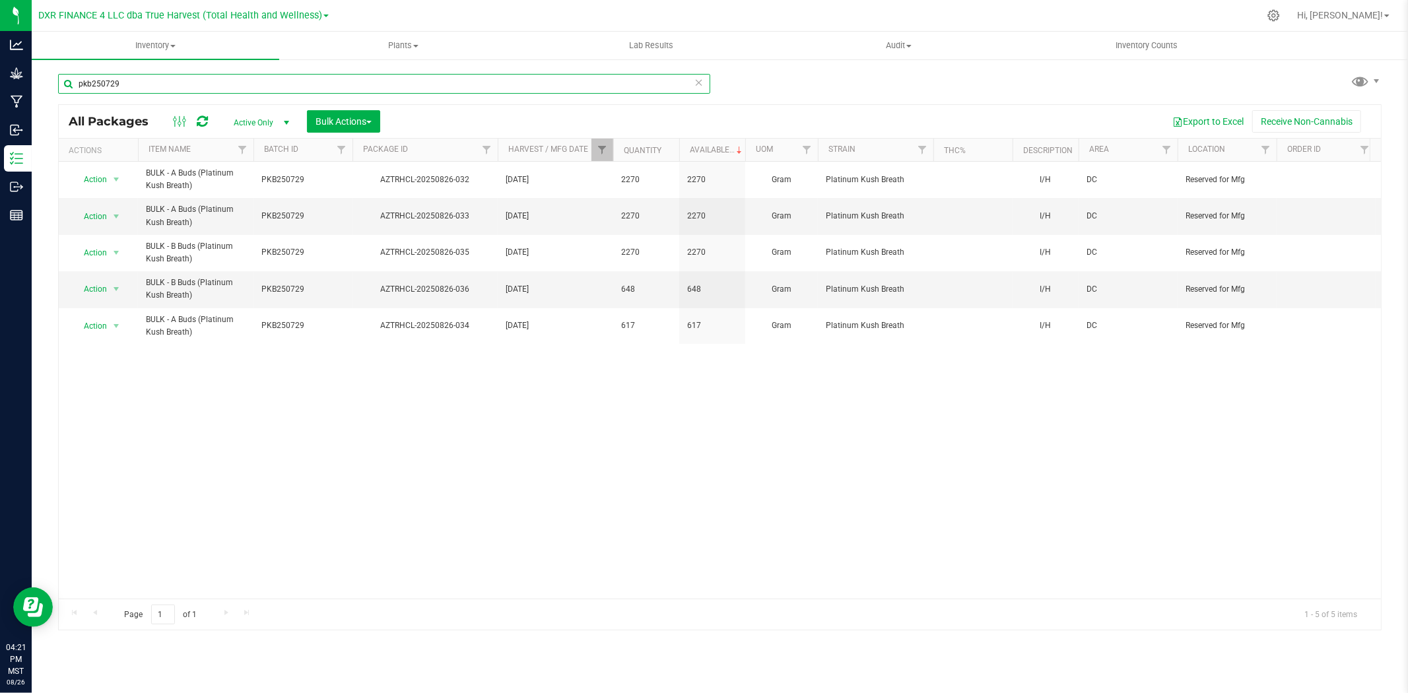
drag, startPoint x: 90, startPoint y: 88, endPoint x: 47, endPoint y: 90, distance: 43.0
click at [47, 90] on div "pkb250729 All Packages Active Only Active Only Lab Samples Locked All Bulk Acti…" at bounding box center [720, 259] width 1376 height 403
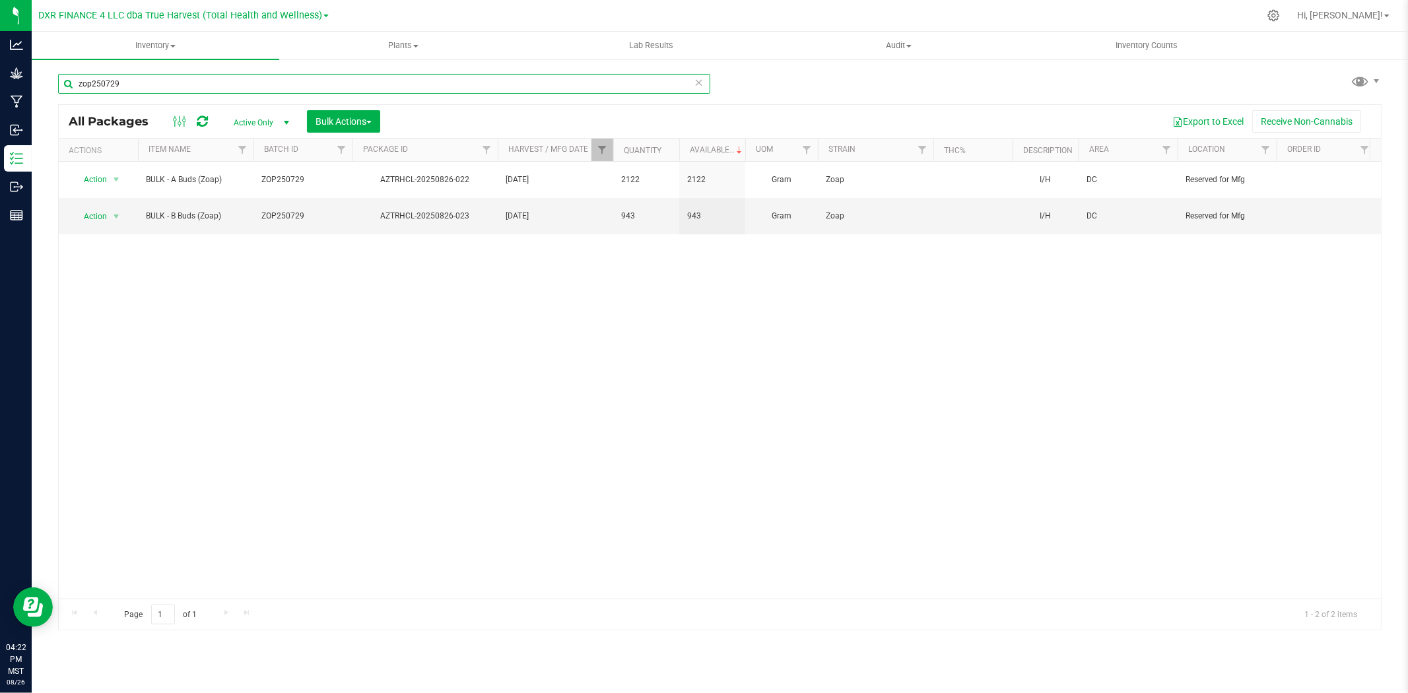
drag, startPoint x: 91, startPoint y: 86, endPoint x: 68, endPoint y: 88, distance: 23.3
click at [68, 88] on input "zop250729" at bounding box center [384, 84] width 652 height 20
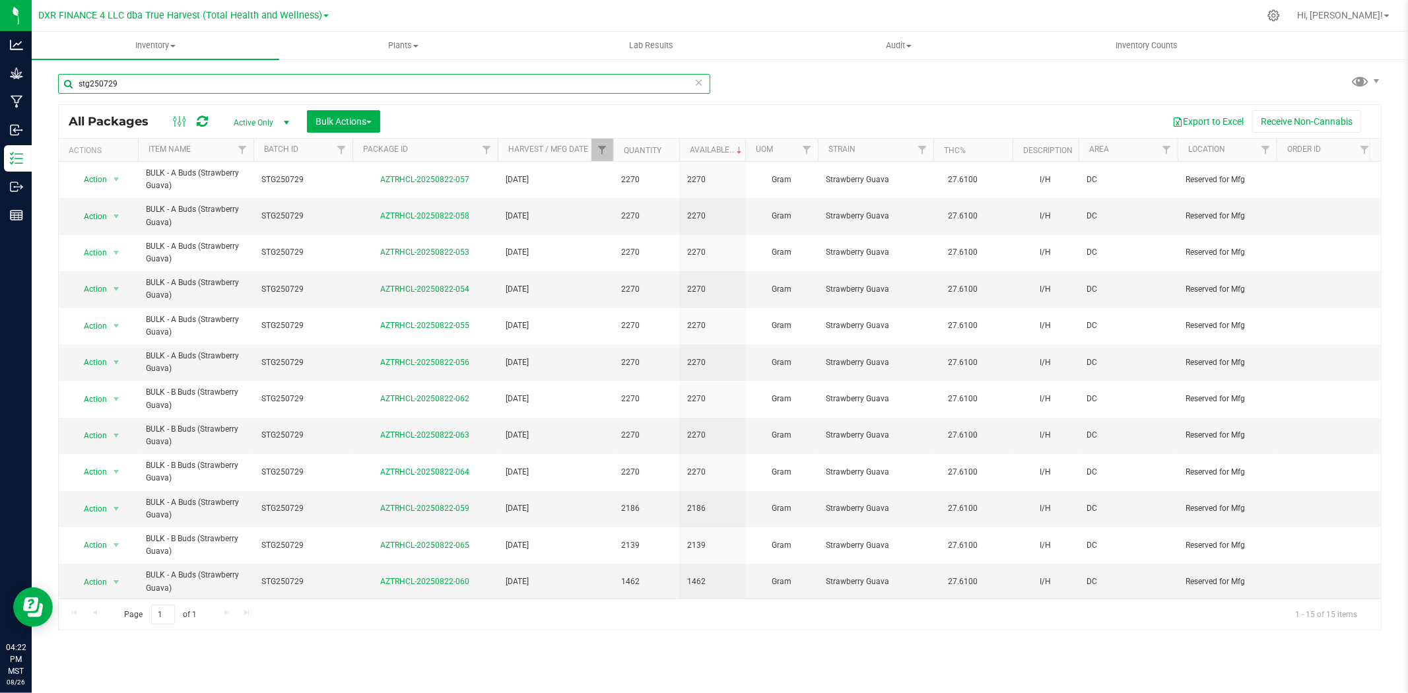
drag, startPoint x: 88, startPoint y: 87, endPoint x: 68, endPoint y: 88, distance: 20.5
click at [68, 88] on input "stg250729" at bounding box center [384, 84] width 652 height 20
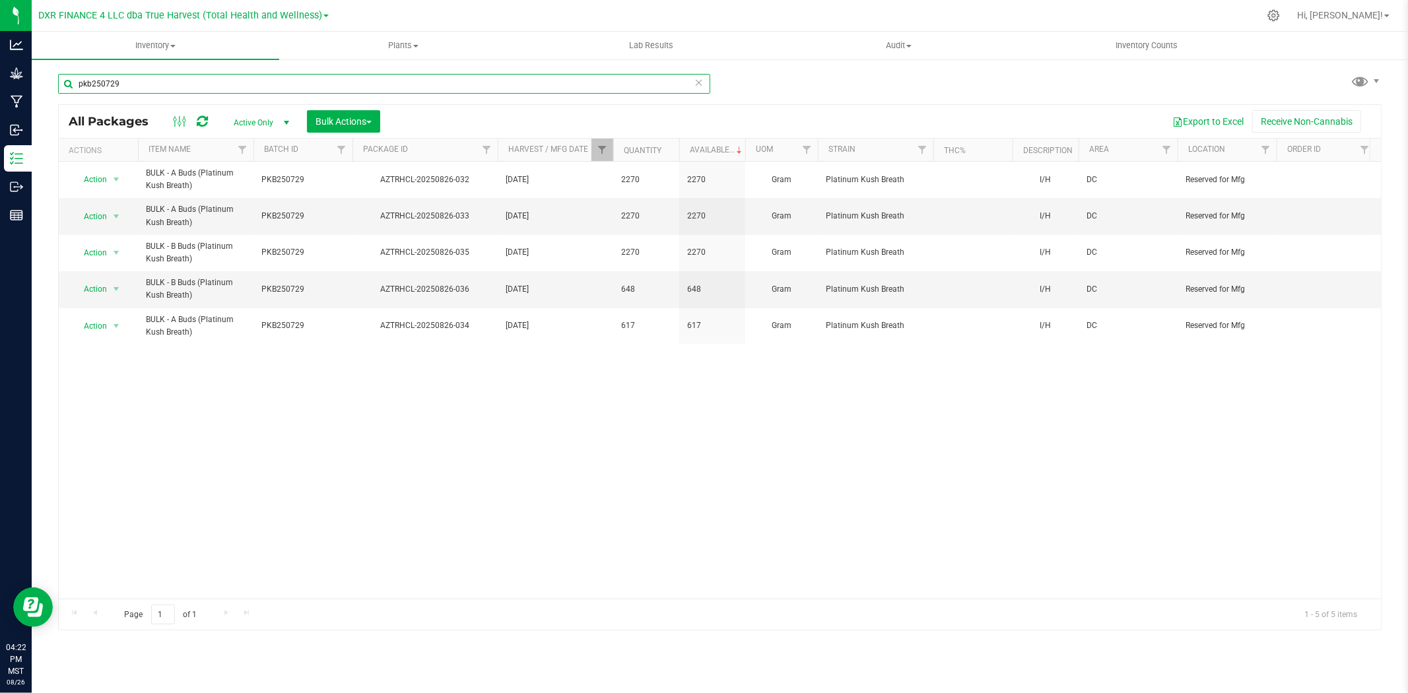
drag, startPoint x: 90, startPoint y: 77, endPoint x: 58, endPoint y: 81, distance: 31.9
click at [58, 81] on input "pkb250729" at bounding box center [384, 84] width 652 height 20
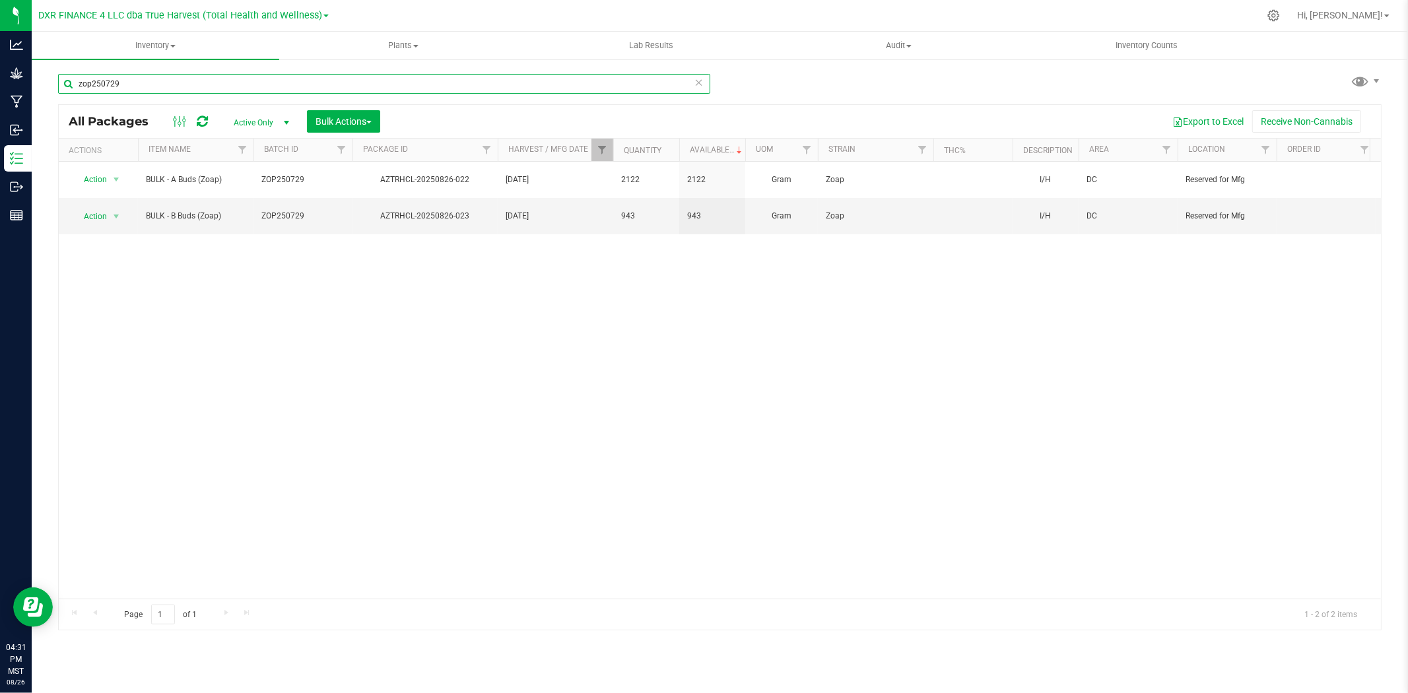
click at [253, 90] on input "zop250729" at bounding box center [384, 84] width 652 height 20
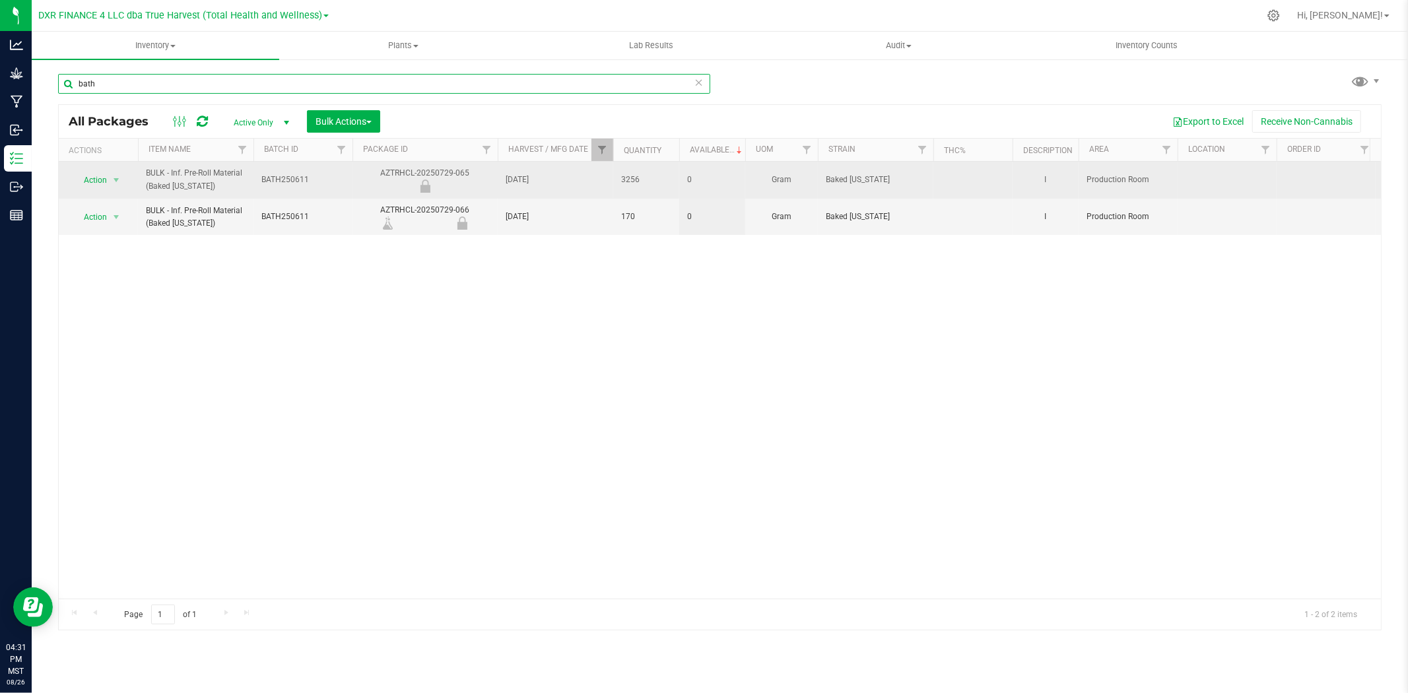
type input "bath"
click at [606, 162] on td "[DATE]" at bounding box center [555, 180] width 115 height 37
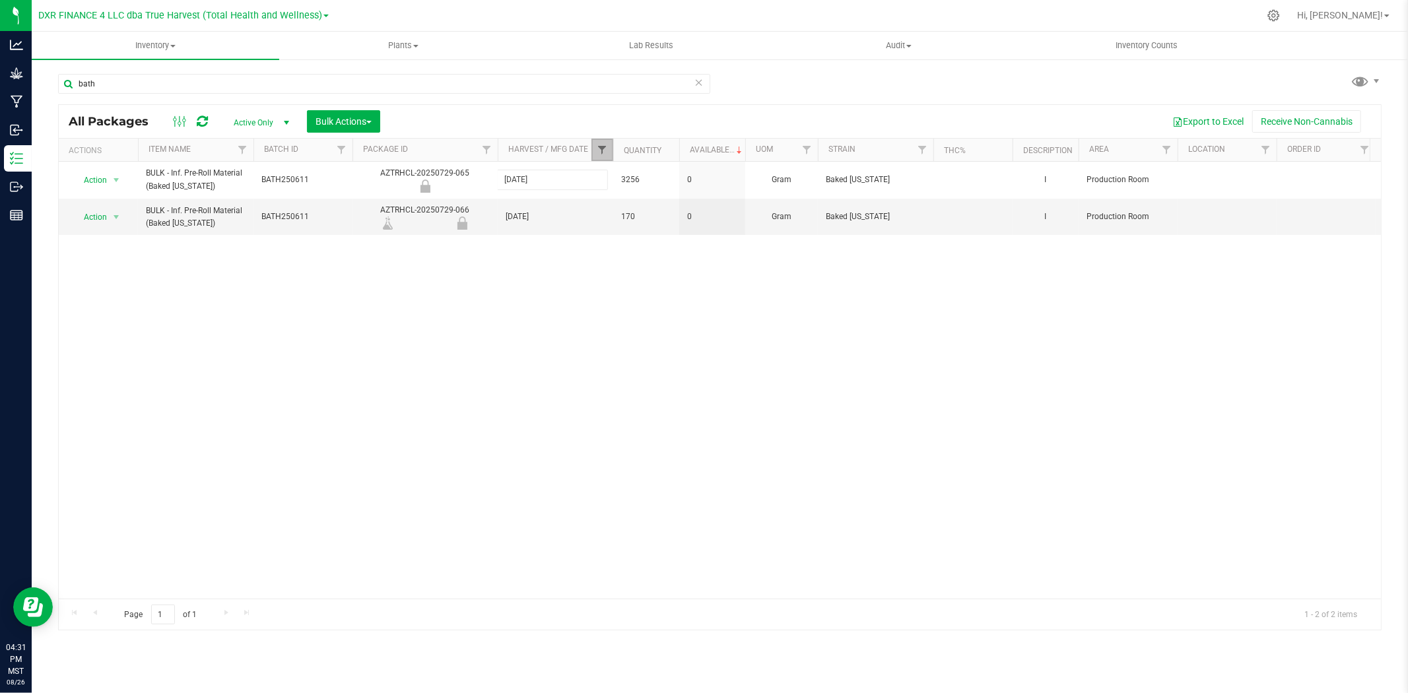
click at [601, 148] on span "Filter" at bounding box center [602, 150] width 11 height 11
click at [609, 207] on input "[DATE]" at bounding box center [609, 210] width 9 height 9
checkbox input "false"
click at [678, 261] on button "Clear" at bounding box center [703, 260] width 63 height 29
click at [213, 84] on input "bath" at bounding box center [384, 84] width 652 height 20
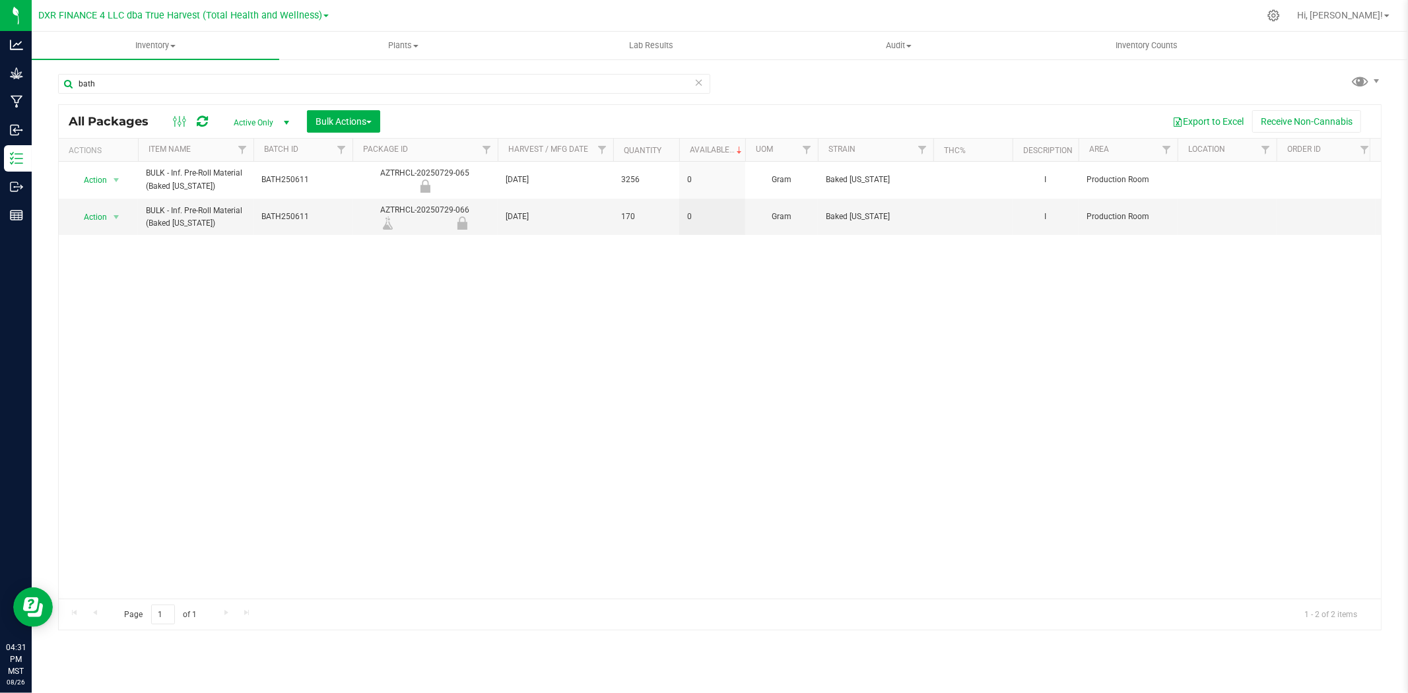
click at [279, 129] on span "select" at bounding box center [286, 123] width 16 height 18
click at [273, 209] on li "All" at bounding box center [257, 203] width 71 height 20
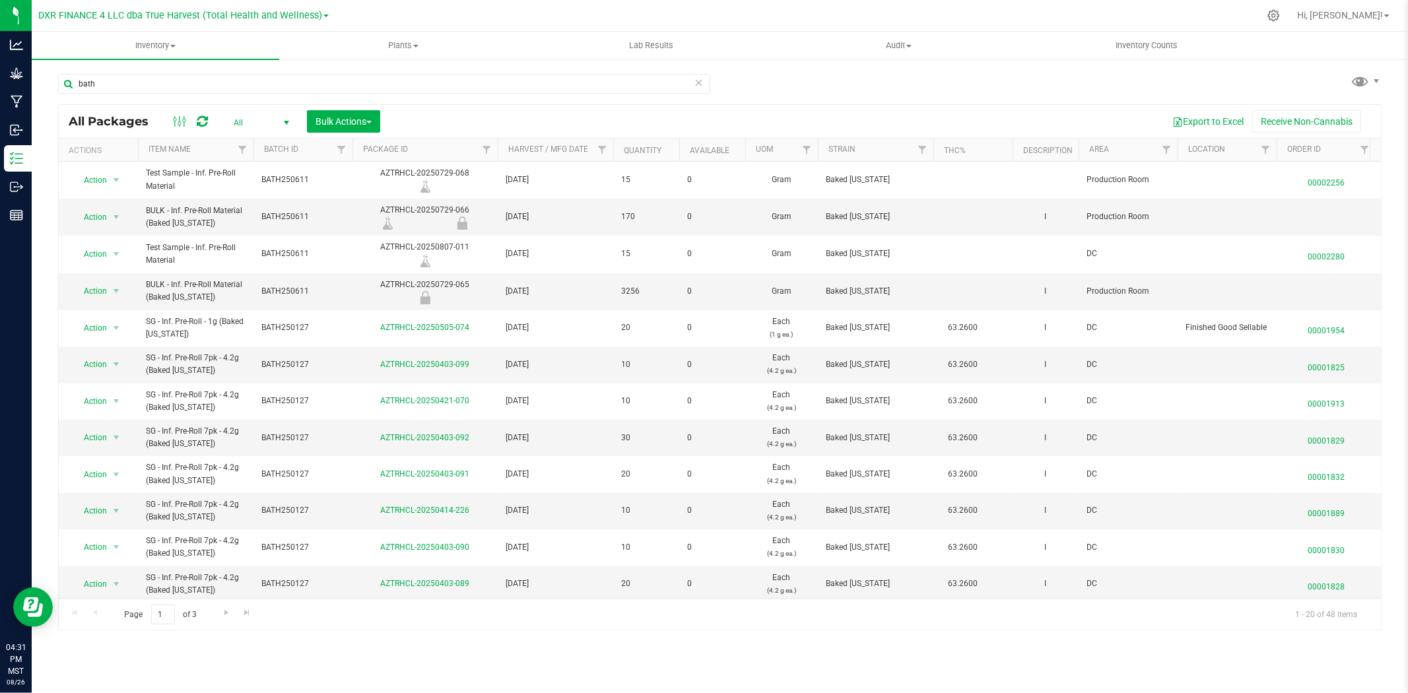
click at [266, 122] on span "All" at bounding box center [258, 123] width 73 height 18
click at [272, 154] on li "Lab Samples" at bounding box center [257, 164] width 71 height 20
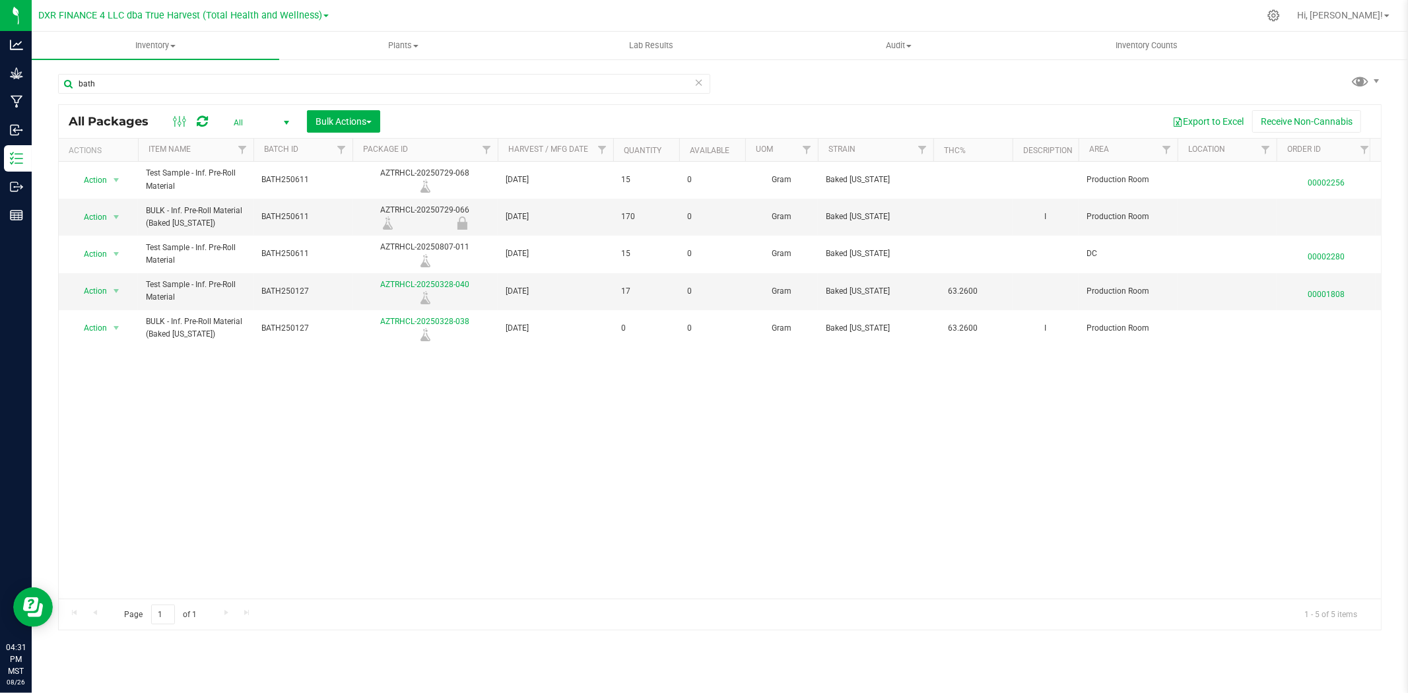
click at [269, 124] on span "All" at bounding box center [258, 123] width 73 height 18
click at [269, 147] on li "Active Only" at bounding box center [257, 145] width 71 height 20
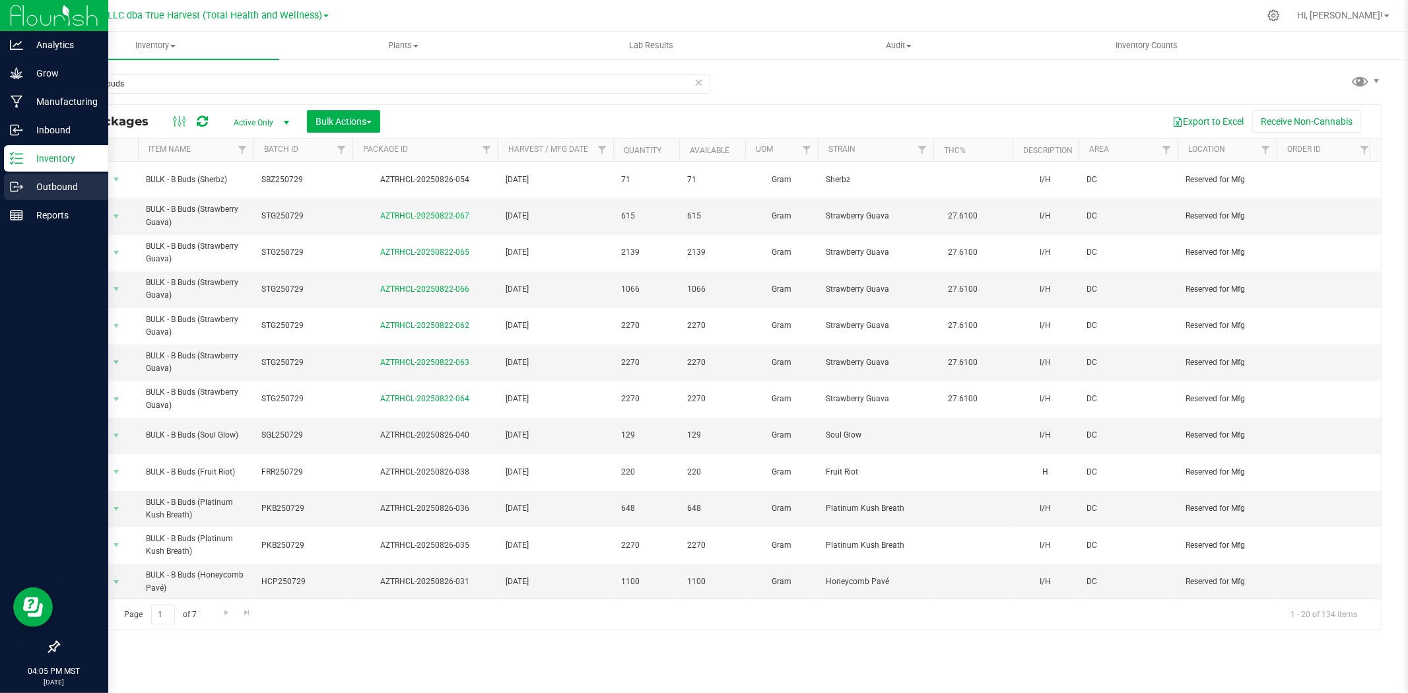
click at [30, 183] on p "Outbound" at bounding box center [62, 187] width 79 height 16
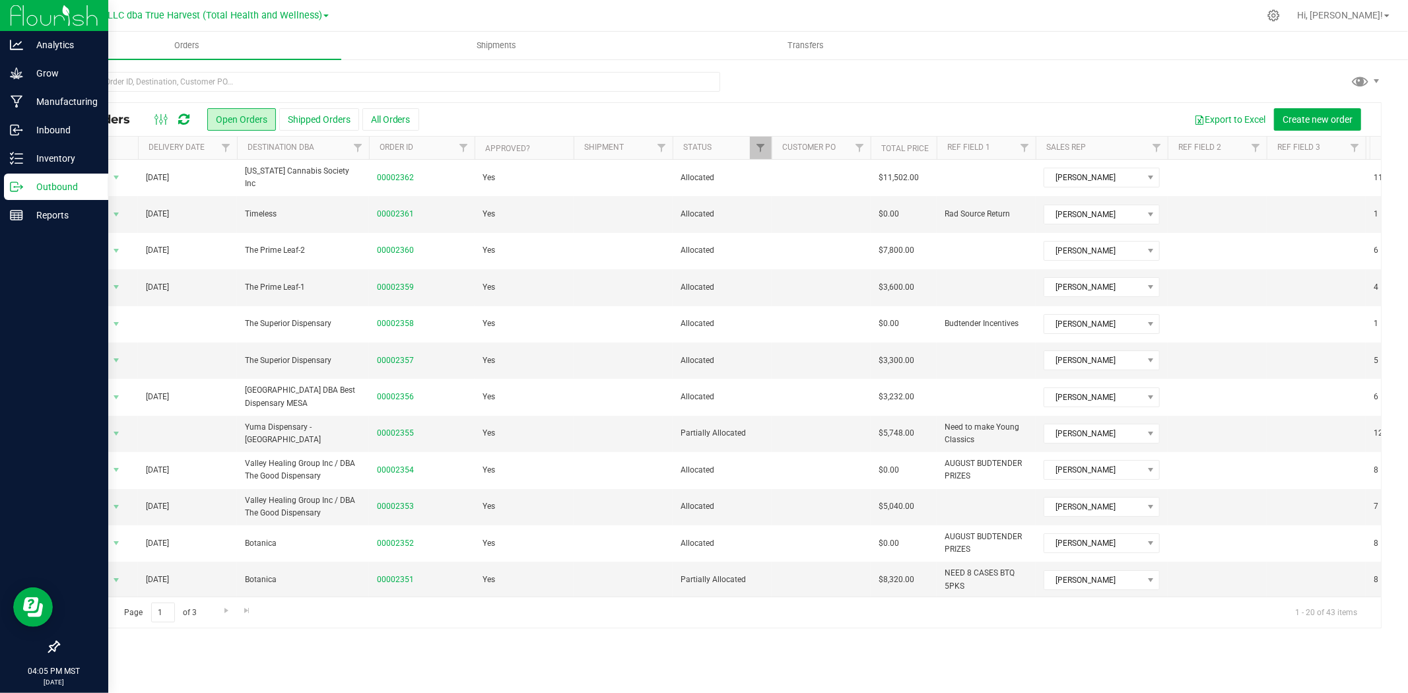
click at [211, 152] on th "Delivery Date" at bounding box center [187, 148] width 99 height 23
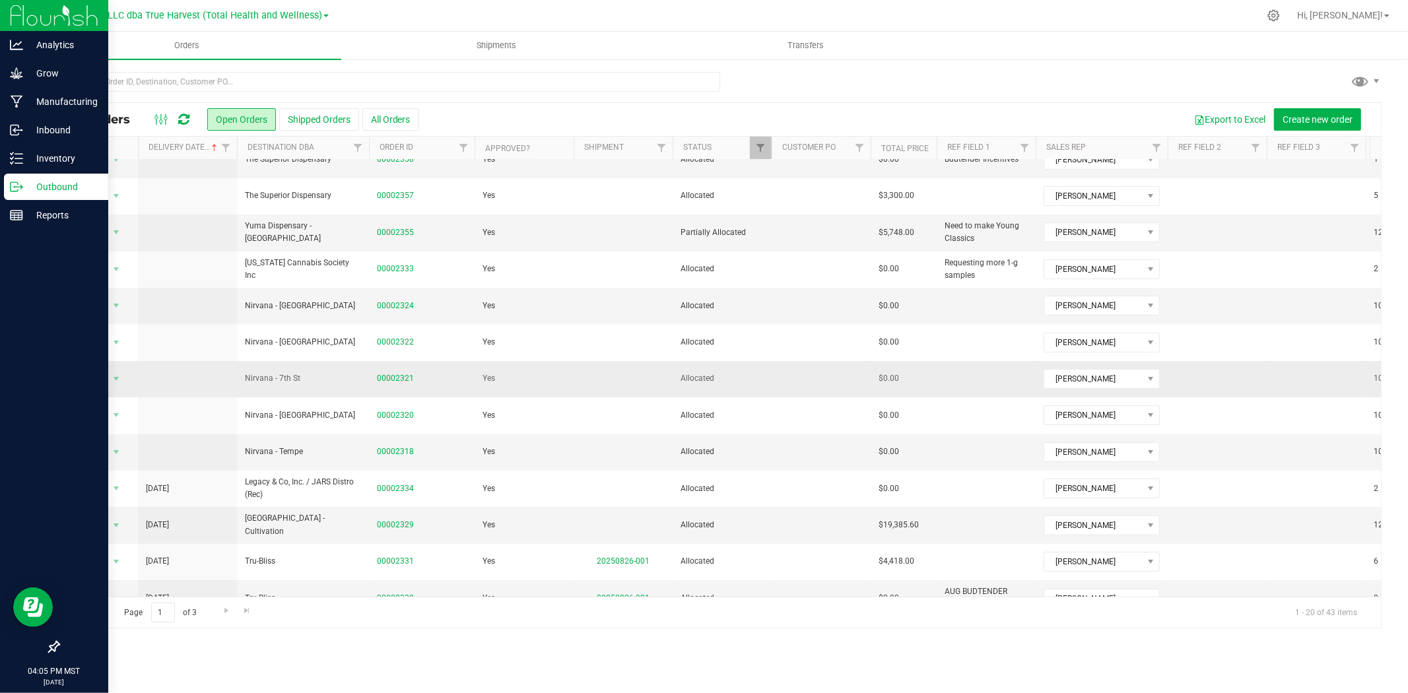
scroll to position [306, 0]
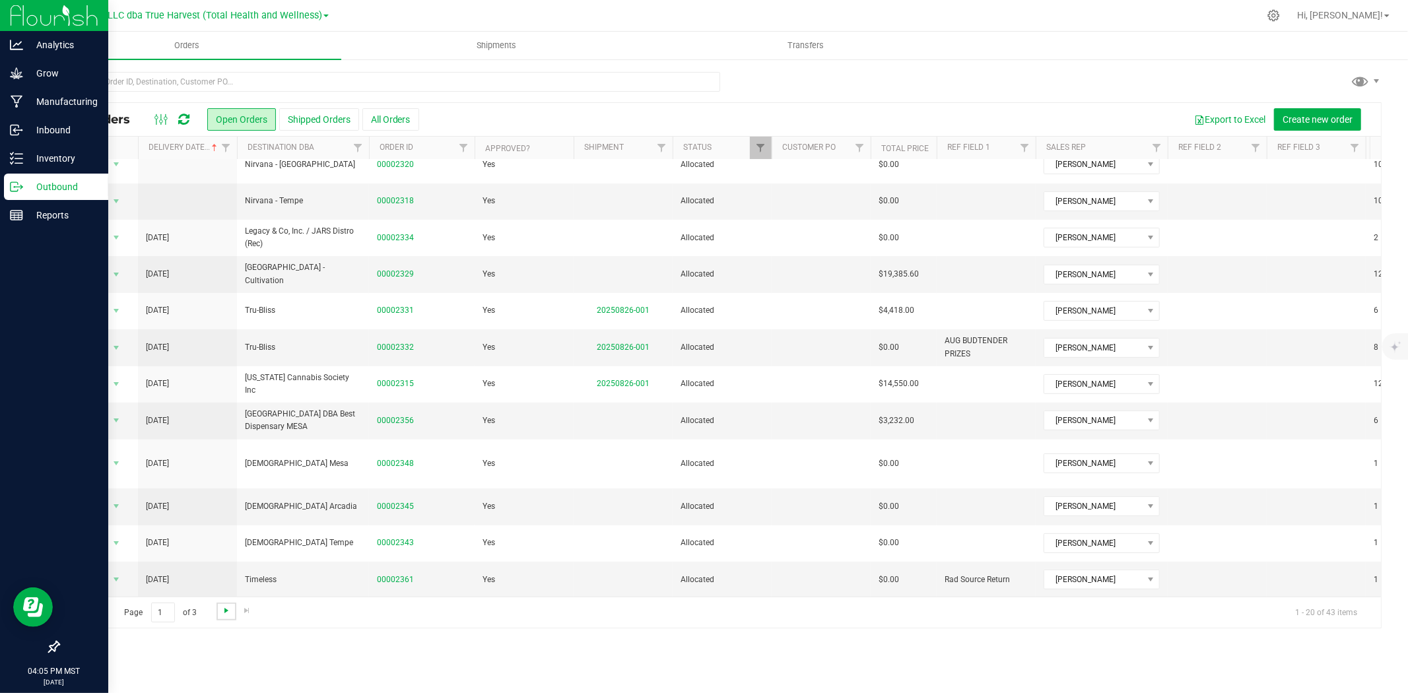
click at [226, 605] on span "Go to the next page" at bounding box center [226, 610] width 11 height 11
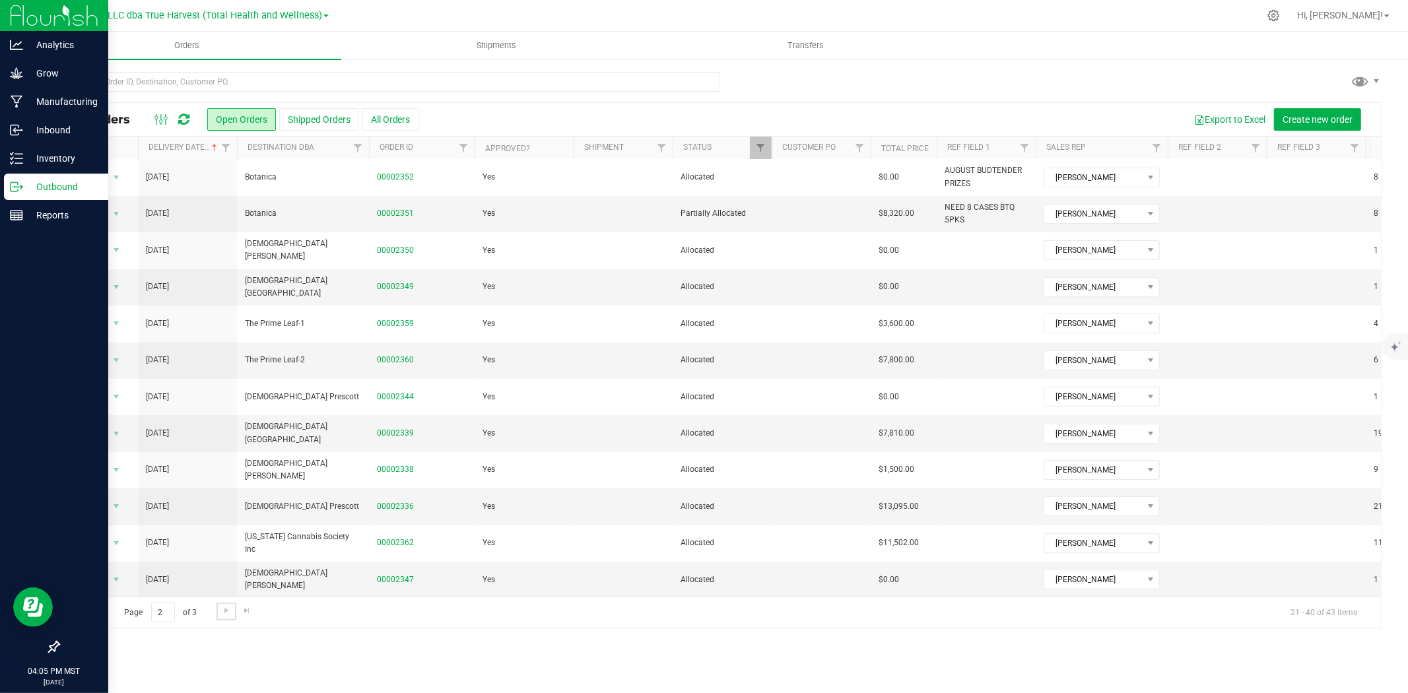
scroll to position [0, 0]
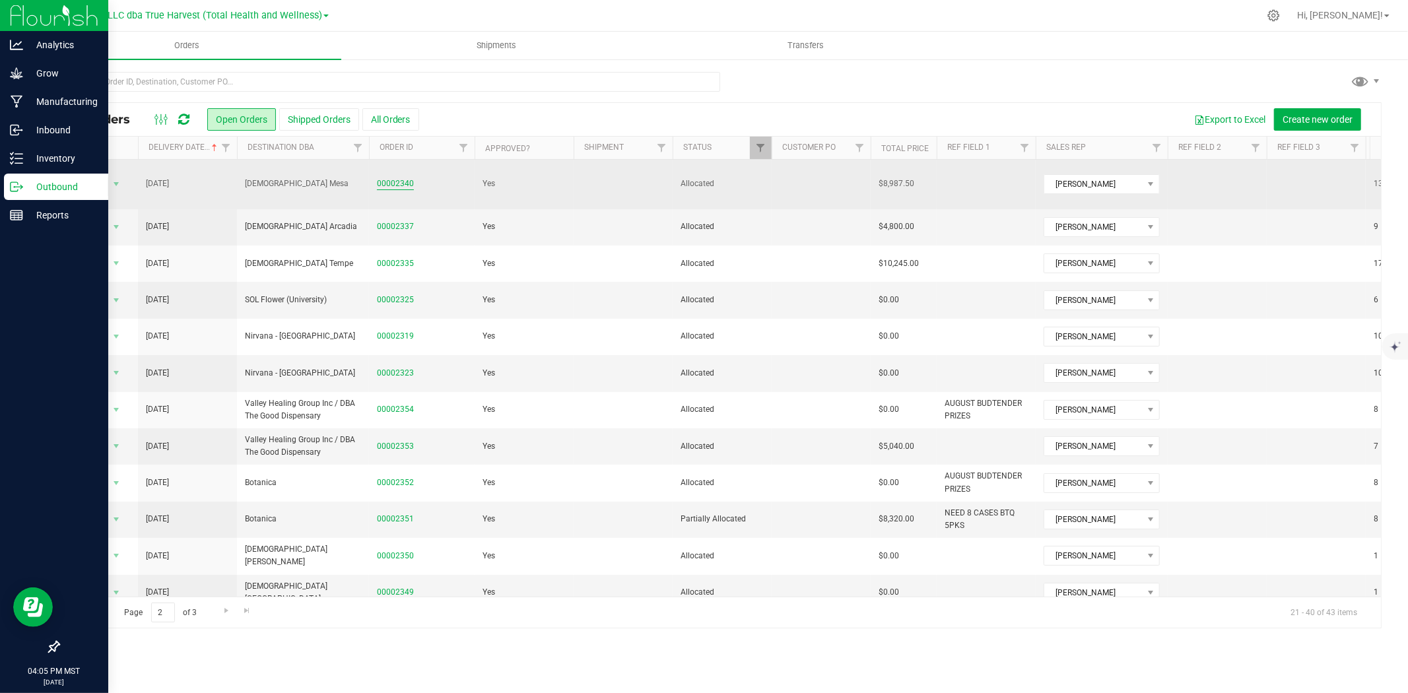
click at [383, 178] on link "00002340" at bounding box center [395, 184] width 37 height 13
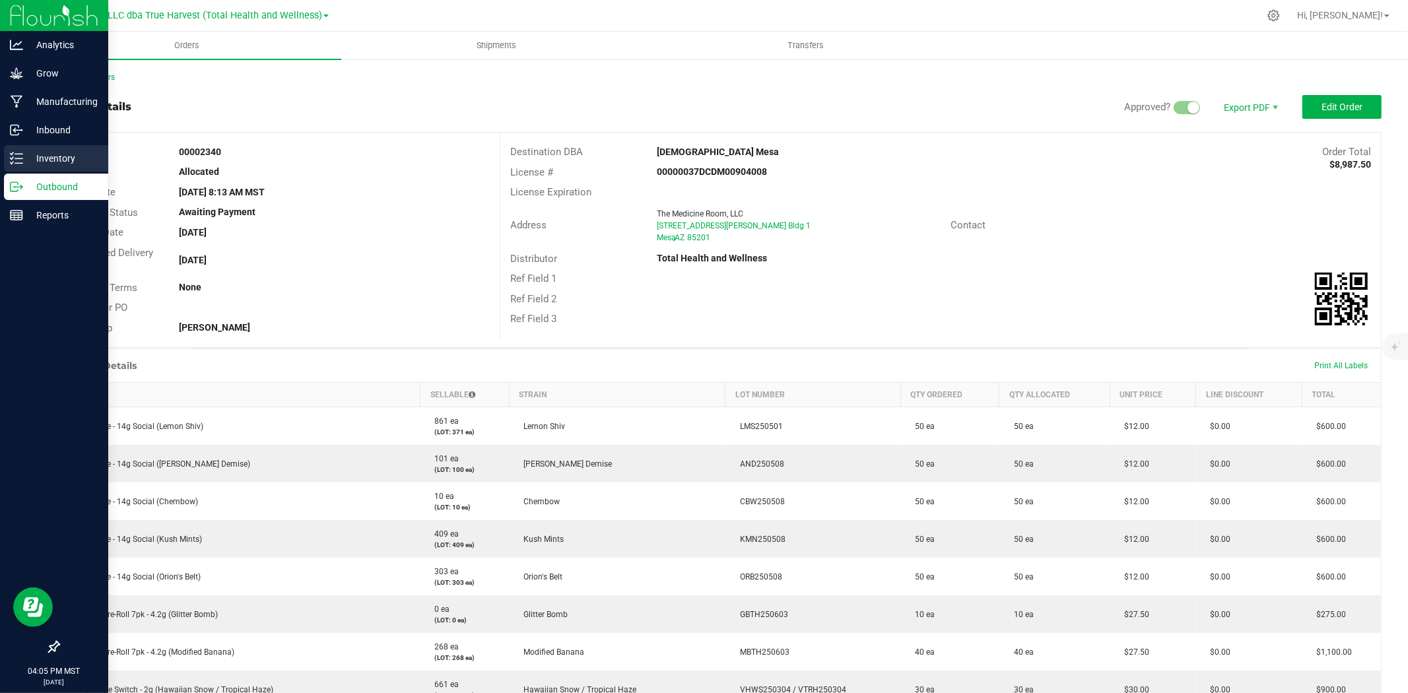
click at [15, 160] on icon at bounding box center [16, 158] width 13 height 13
